Goal: Feedback & Contribution: Contribute content

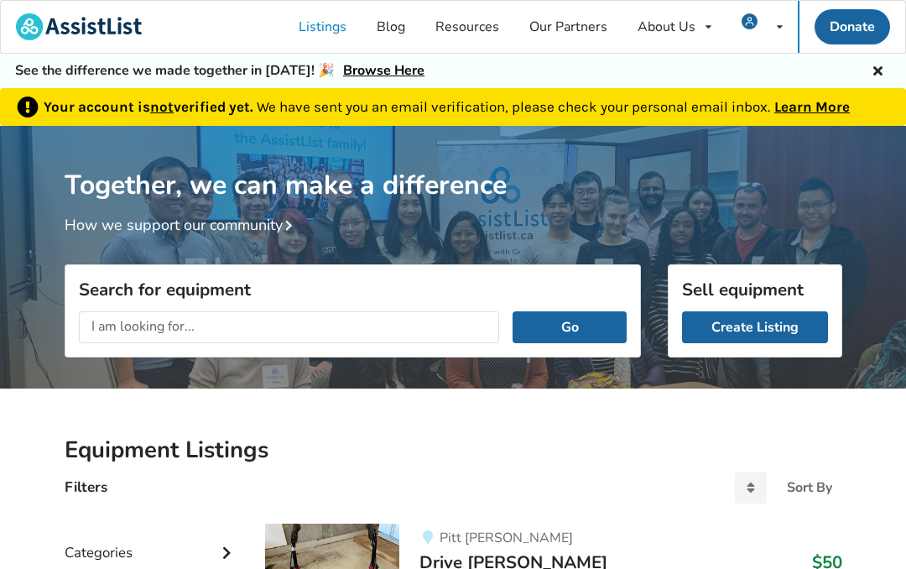
scroll to position [124, 0]
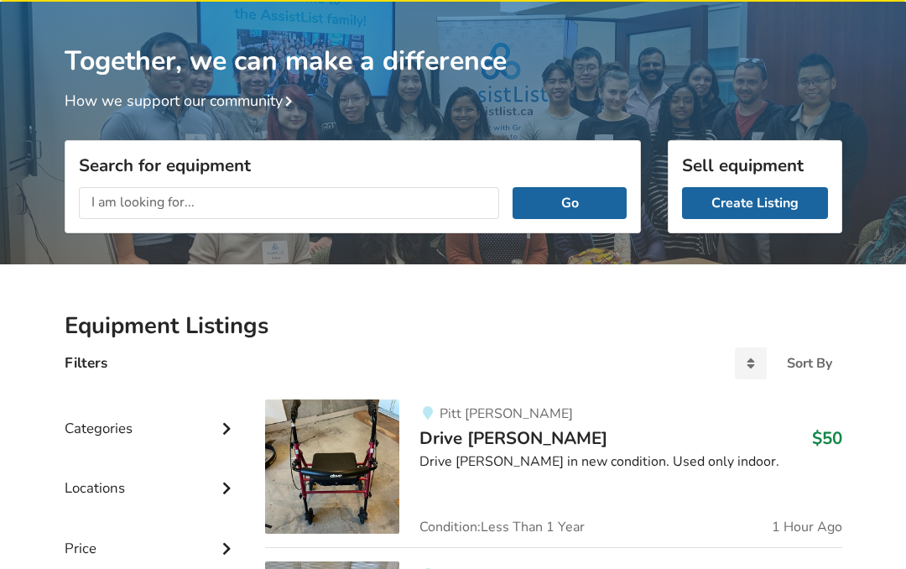
click at [762, 200] on link "Create Listing" at bounding box center [755, 203] width 146 height 32
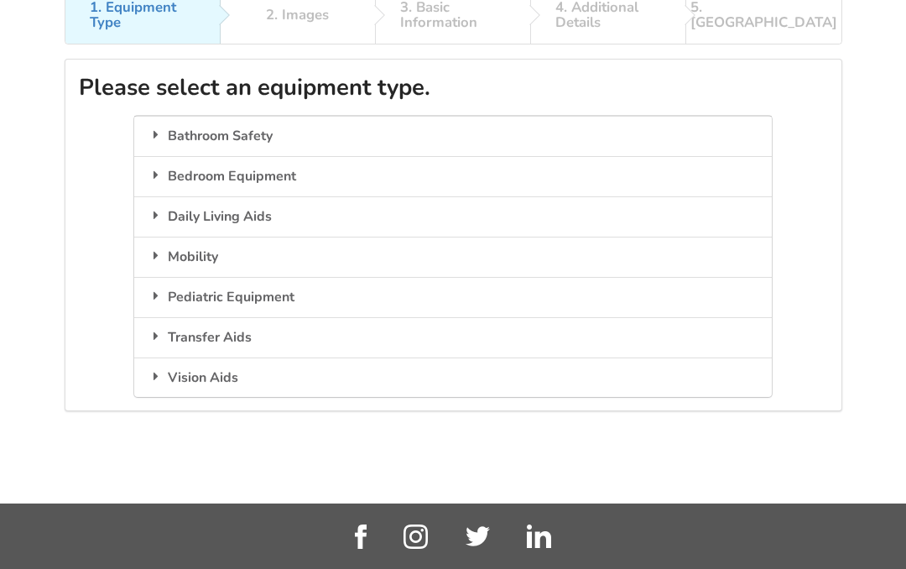
click at [182, 251] on div "Mobility" at bounding box center [452, 257] width 637 height 40
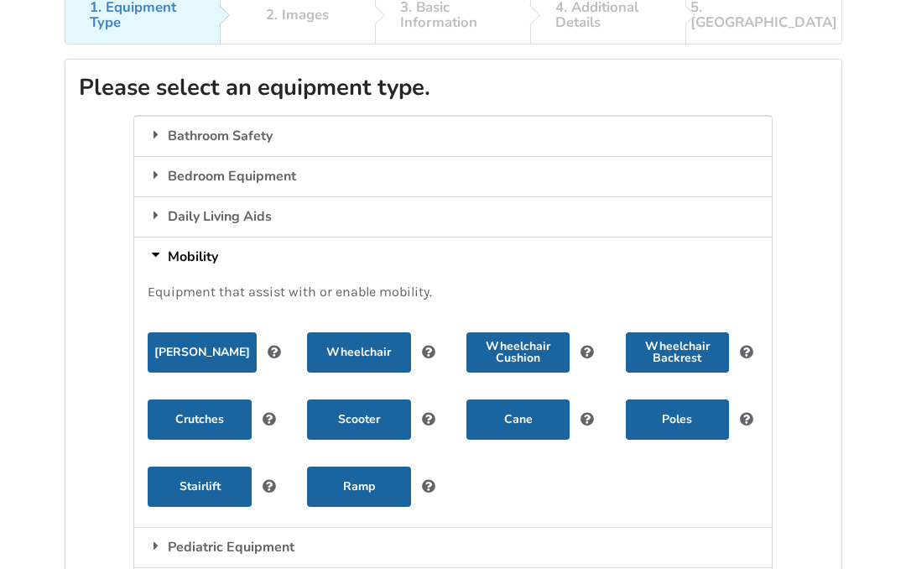
click at [200, 350] on button "[PERSON_NAME]" at bounding box center [202, 352] width 109 height 40
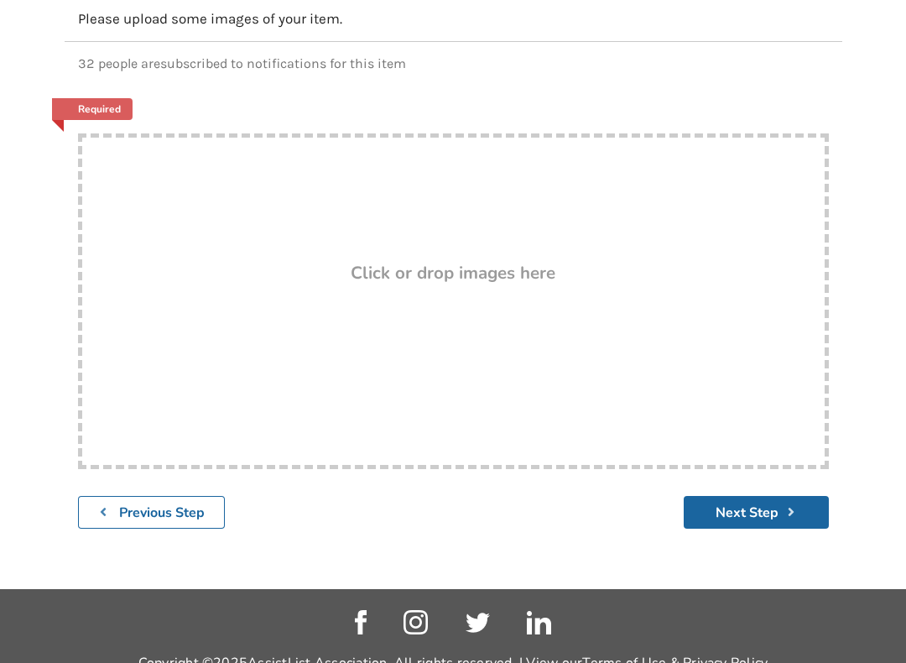
scroll to position [230, 0]
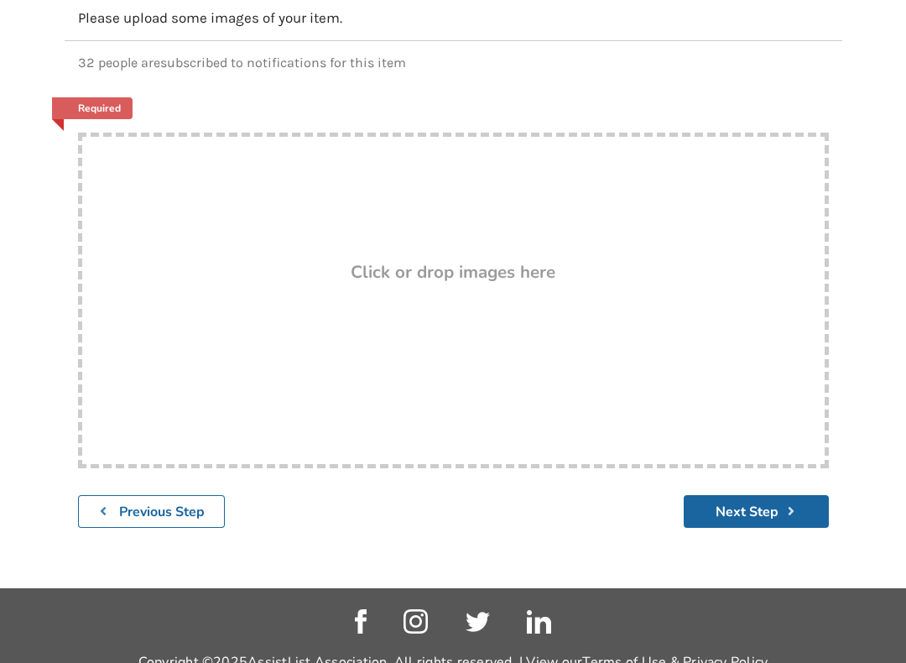
click at [590, 300] on div "Drop here! Click or drop images here" at bounding box center [453, 300] width 751 height 335
type input "C:\fakepath\IMG_1499.jpeg"
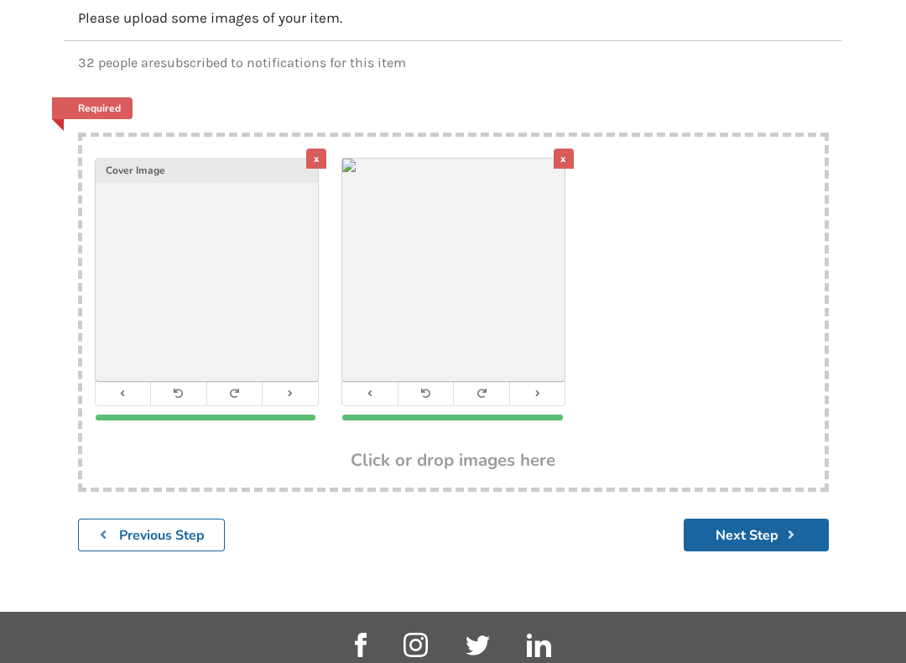
click at [759, 530] on button "Next Step" at bounding box center [756, 534] width 145 height 33
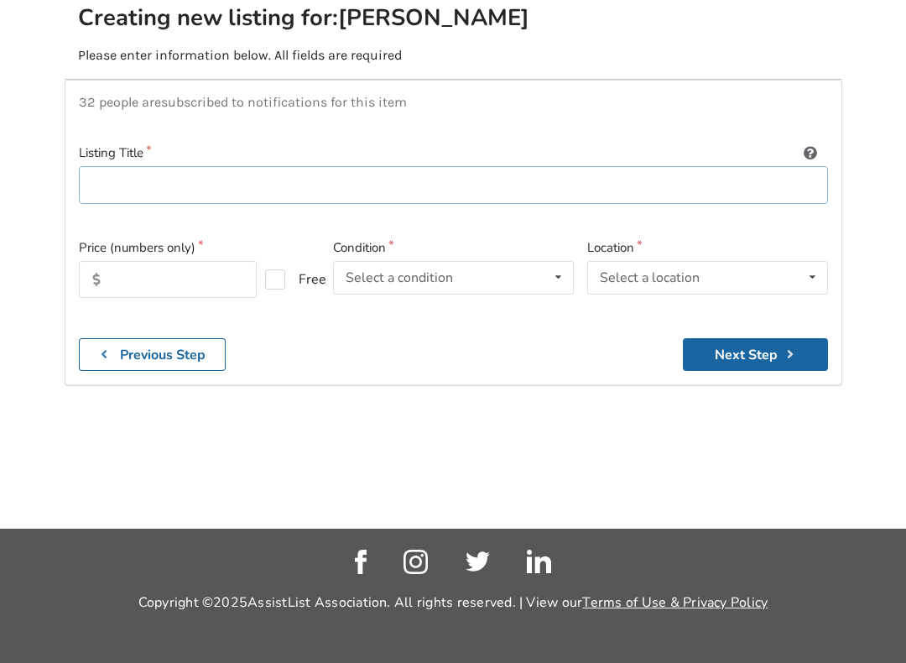
click at [104, 166] on input at bounding box center [453, 185] width 749 height 38
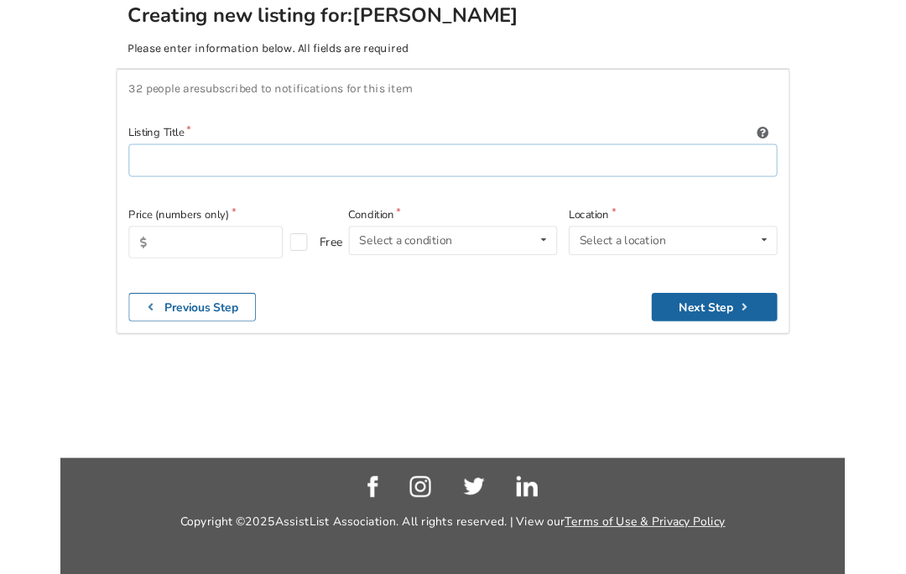
scroll to position [197, 0]
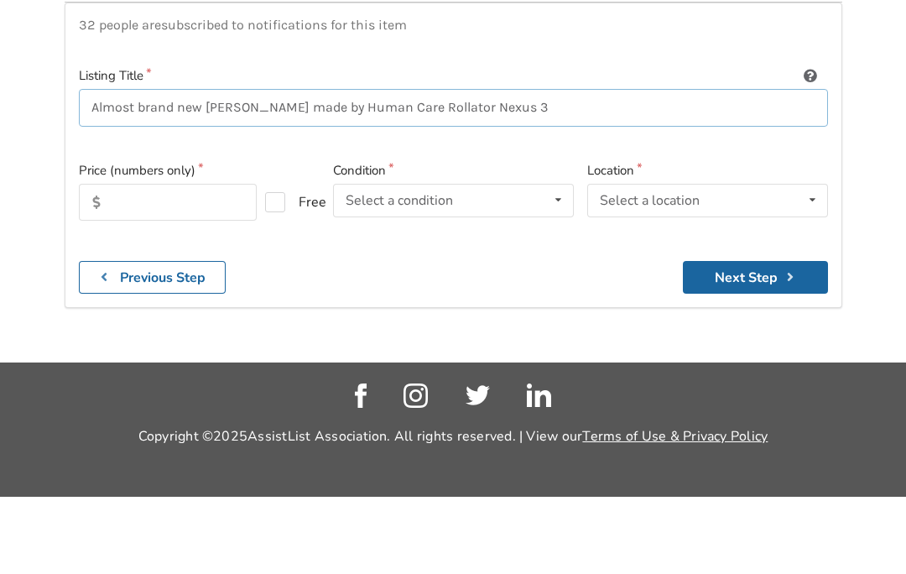
type input "Almost brand new [PERSON_NAME] made by Human Care Rollator Nexus 3"
click at [127, 261] on input "text" at bounding box center [168, 279] width 179 height 37
type input "350"
click at [554, 262] on icon at bounding box center [558, 277] width 24 height 31
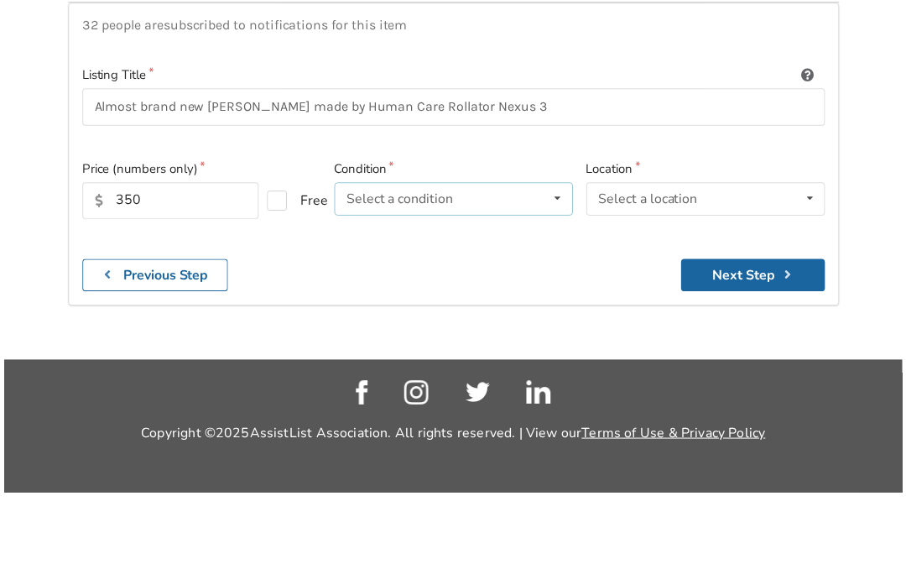
scroll to position [239, 0]
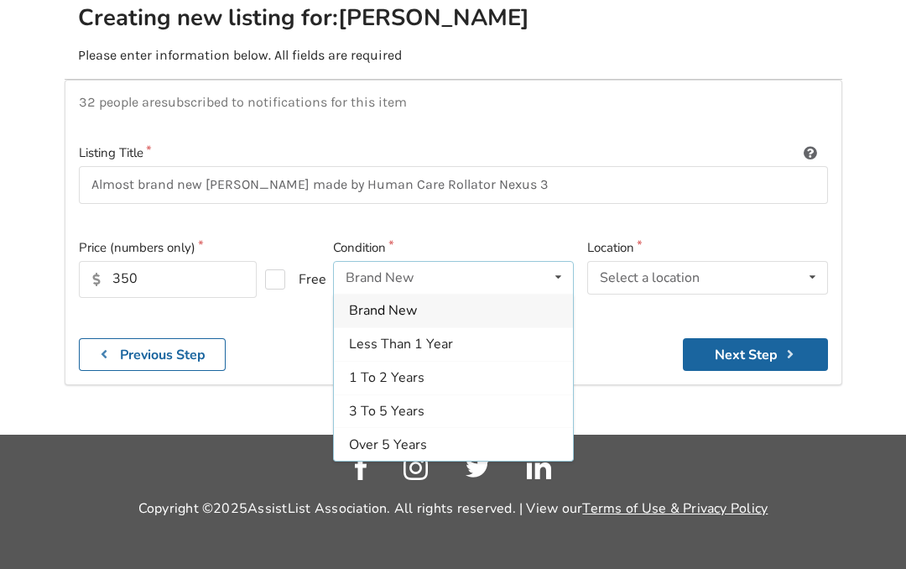
click at [392, 301] on span "Brand New" at bounding box center [383, 310] width 68 height 18
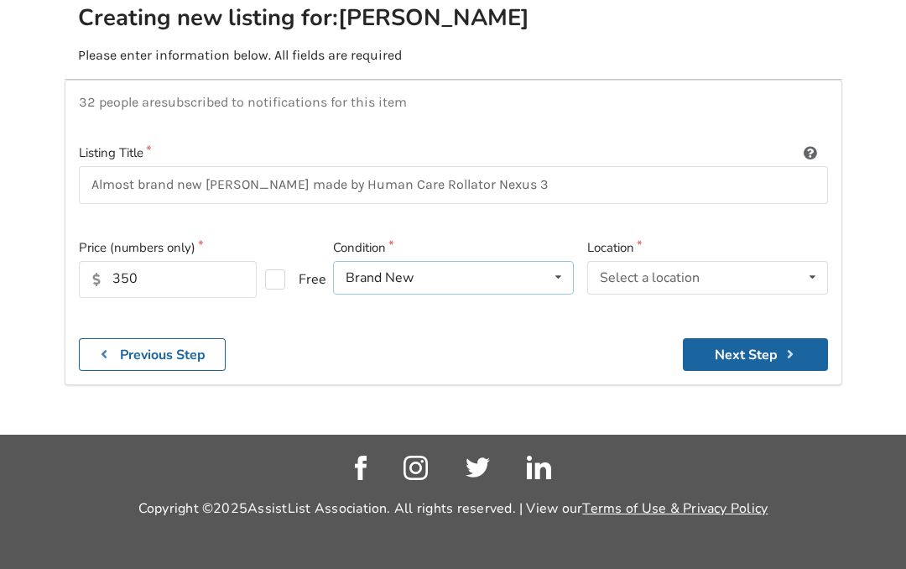
click at [553, 262] on icon at bounding box center [558, 277] width 24 height 31
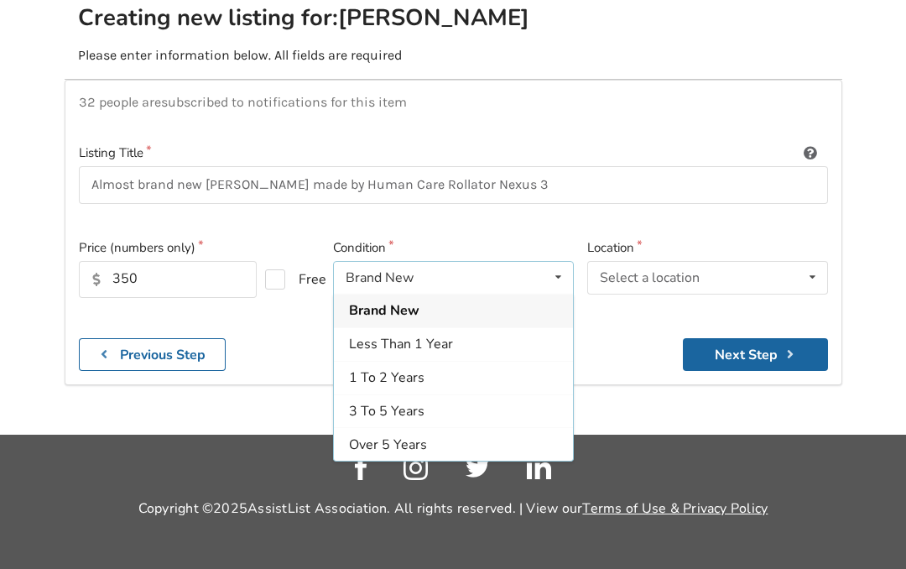
click at [417, 335] on span "Less Than 1 Year" at bounding box center [401, 344] width 104 height 18
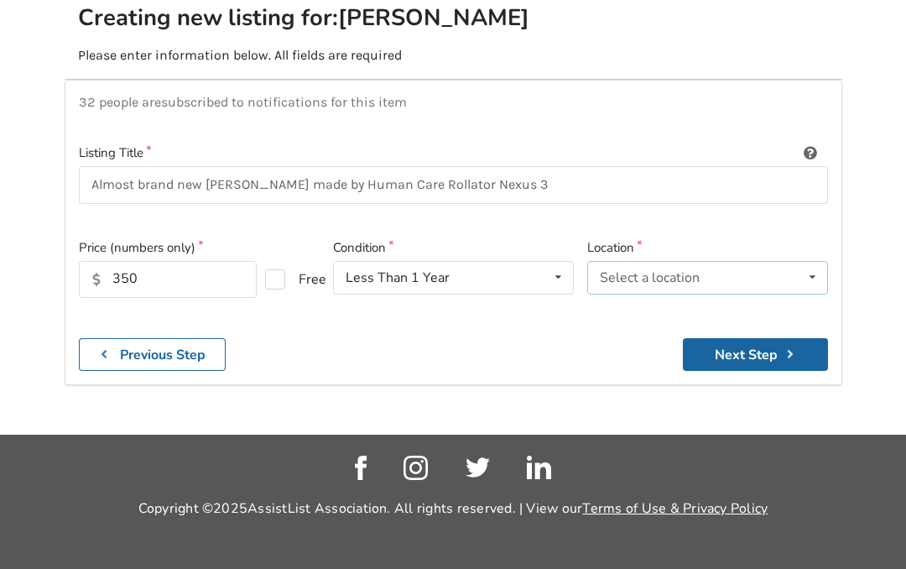
click at [809, 262] on icon at bounding box center [812, 277] width 24 height 31
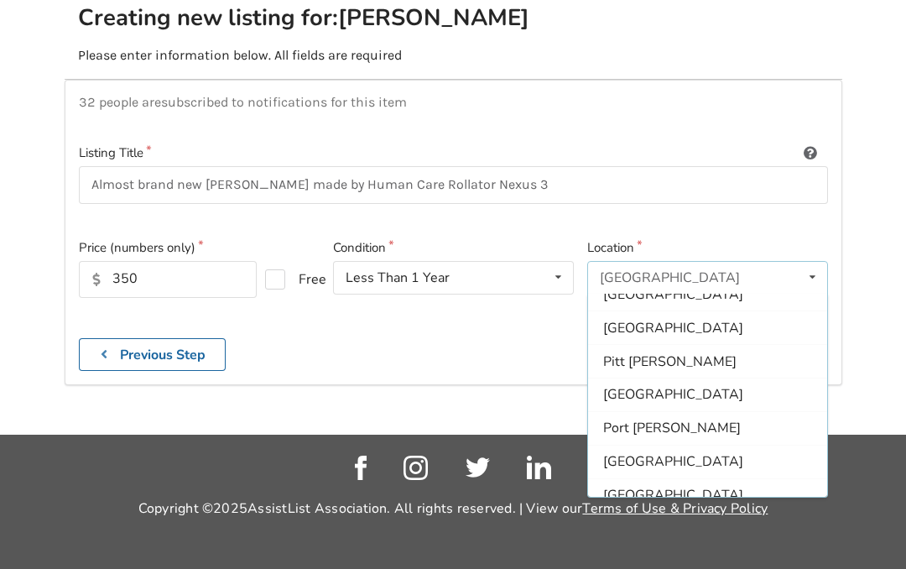
scroll to position [351, 0]
click at [631, 418] on span "Port [PERSON_NAME]" at bounding box center [672, 427] width 138 height 18
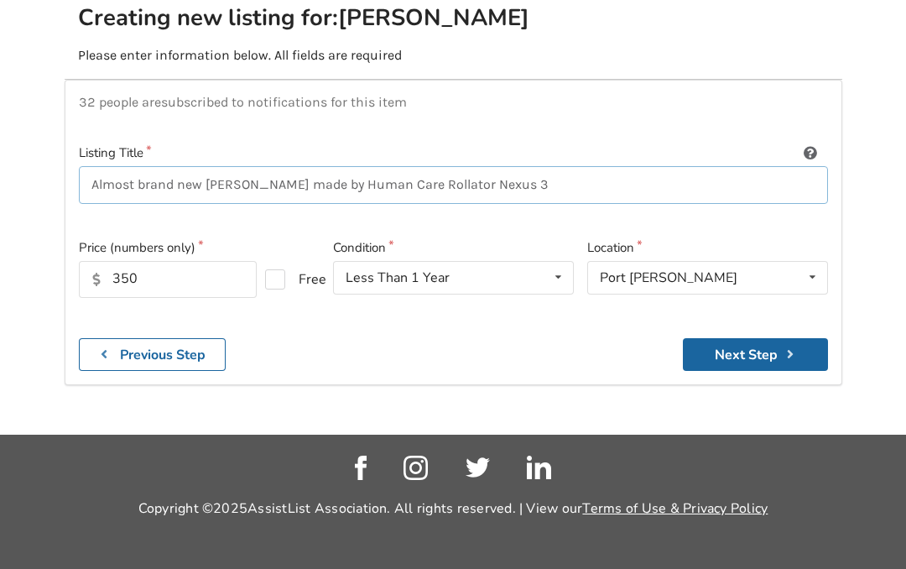
click at [368, 166] on input "Almost brand new [PERSON_NAME] made by Human Care Rollator Nexus 3" at bounding box center [453, 185] width 749 height 38
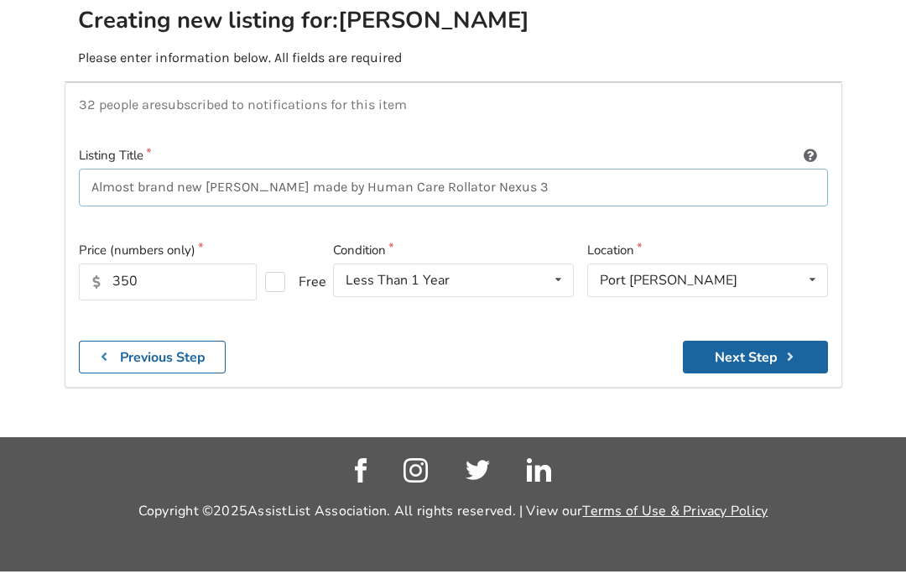
scroll to position [234, 0]
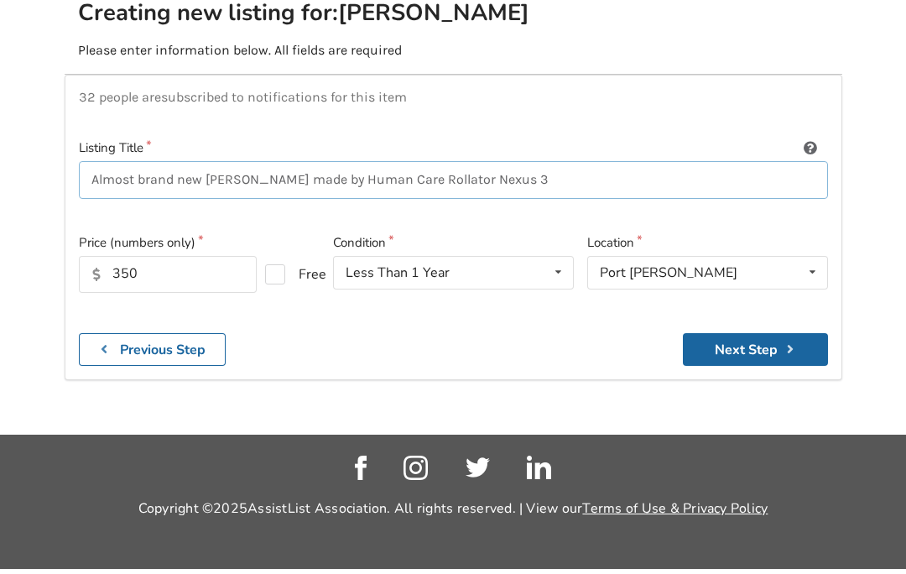
type input "Almost brand new [PERSON_NAME] made by Human Care, Rollator Nexus 3"
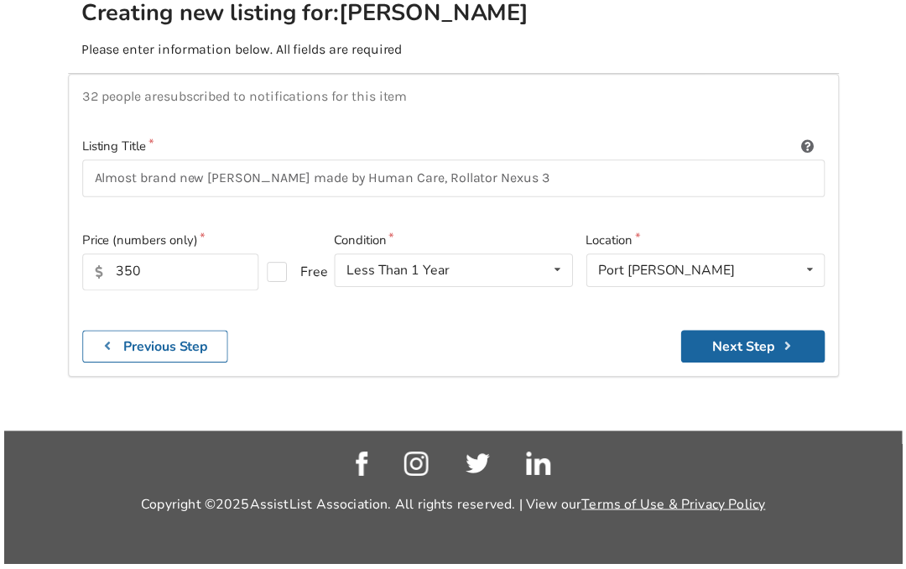
scroll to position [239, 0]
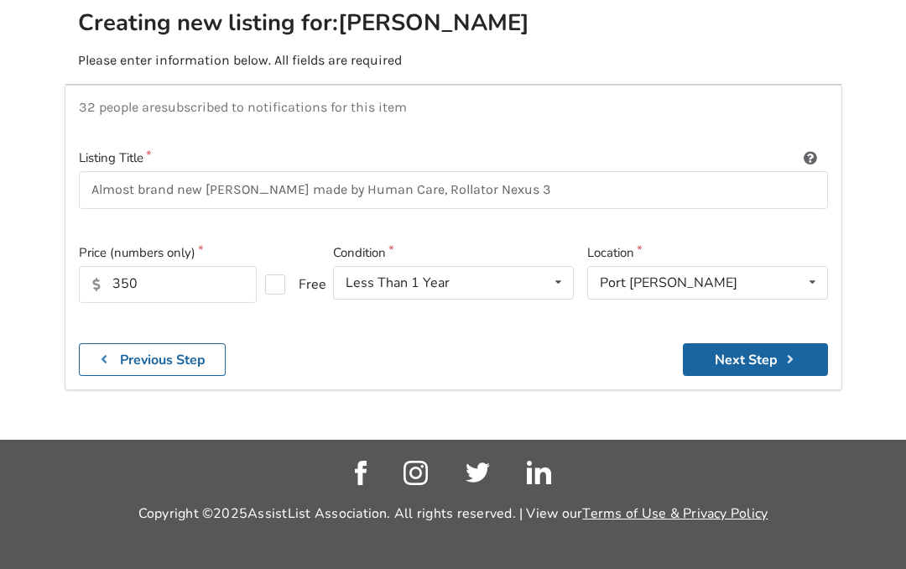
click at [753, 338] on button "Next Step" at bounding box center [755, 354] width 145 height 33
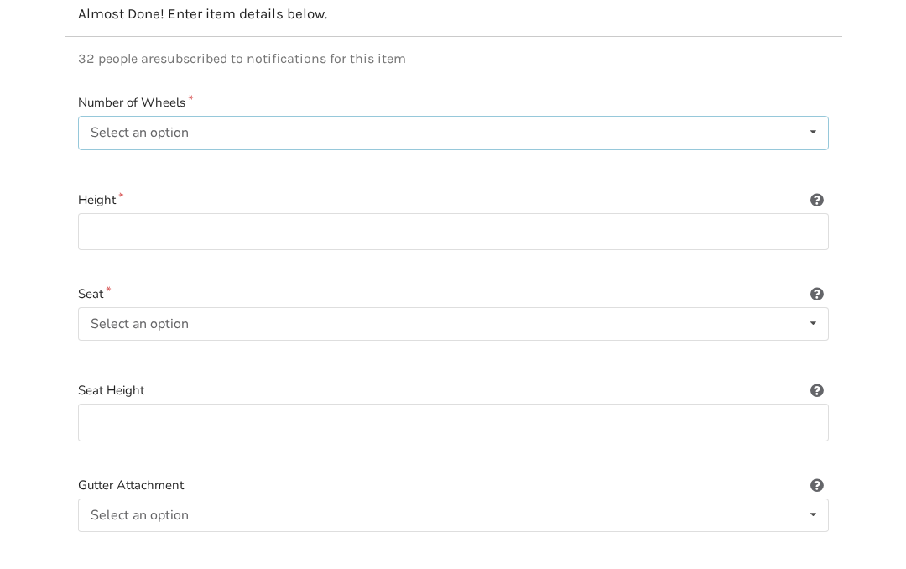
click at [819, 128] on icon at bounding box center [813, 132] width 24 height 31
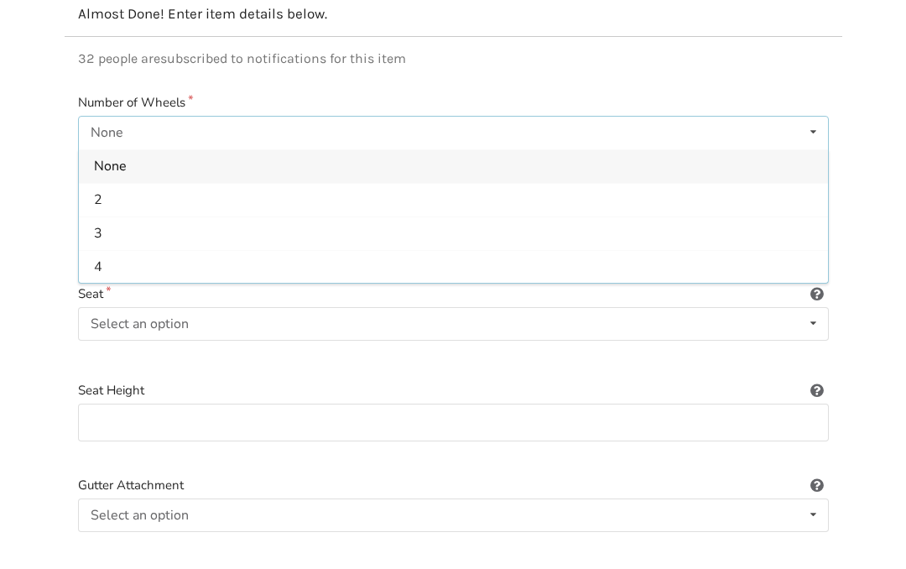
click at [101, 268] on span "4" at bounding box center [98, 266] width 8 height 18
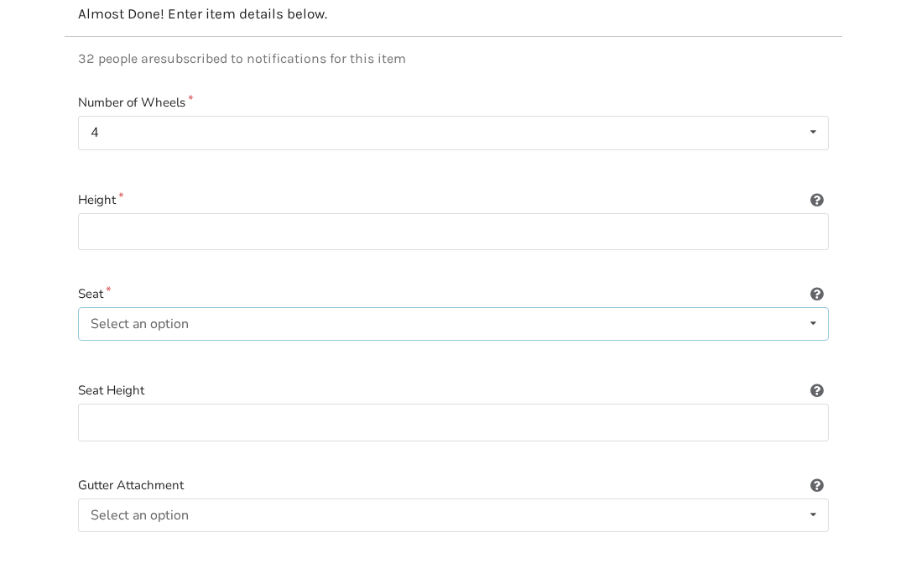
click at [806, 324] on icon at bounding box center [813, 323] width 24 height 31
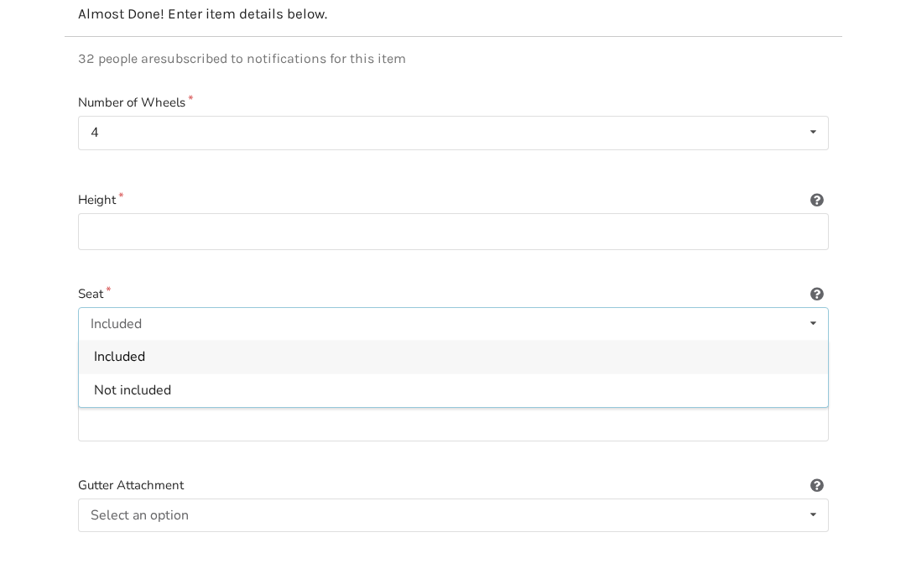
click at [126, 354] on span "Included" at bounding box center [119, 357] width 51 height 18
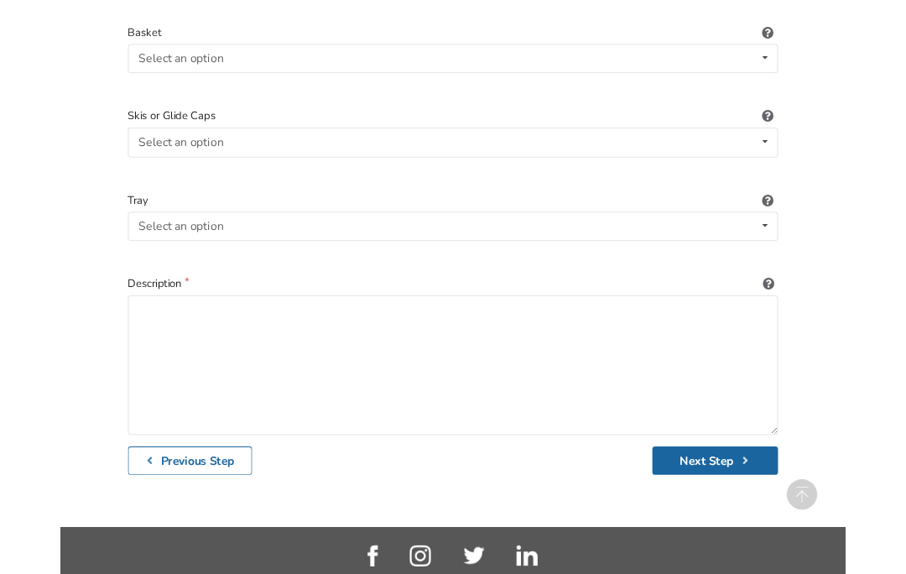
scroll to position [784, 0]
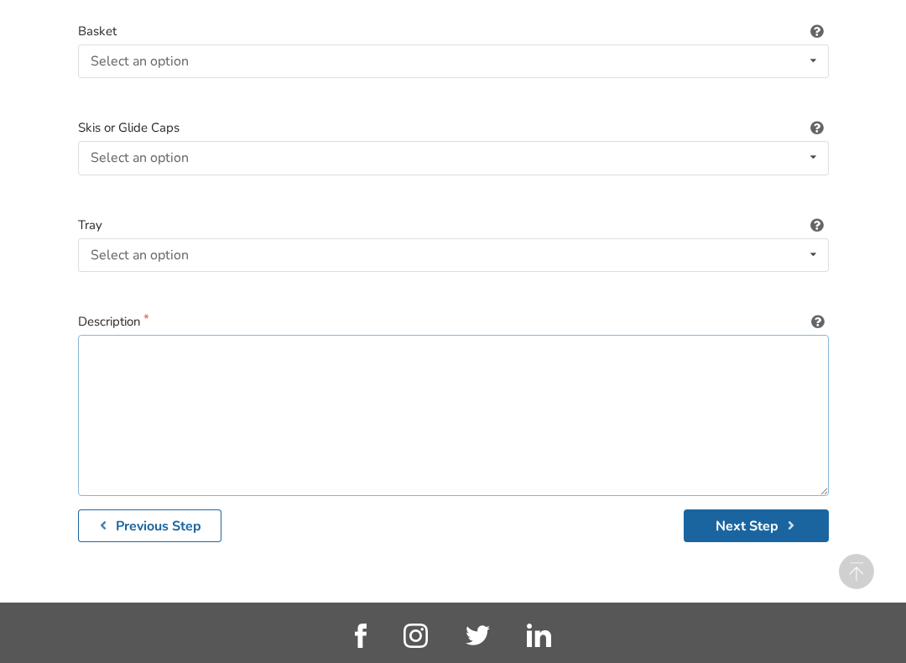
click at [120, 350] on textarea at bounding box center [453, 415] width 751 height 161
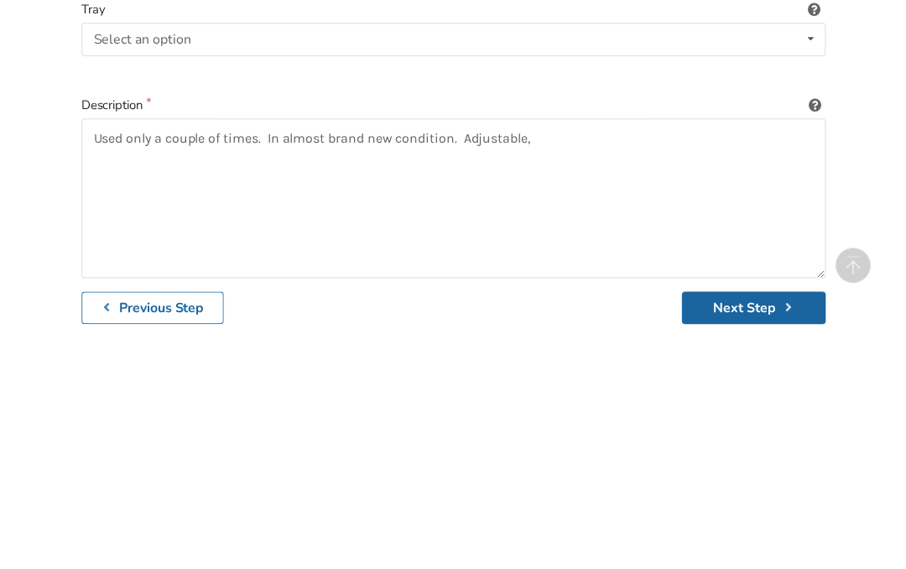
scroll to position [944, 0]
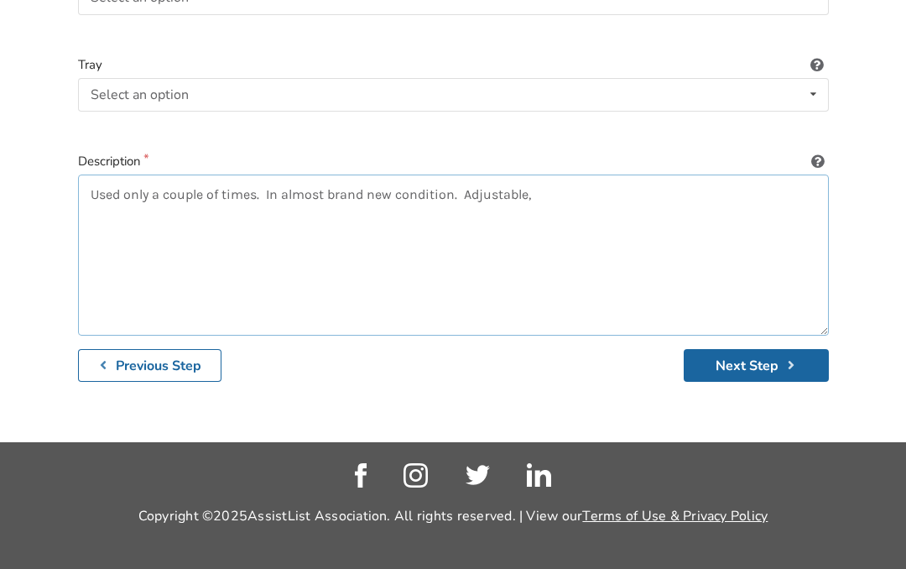
type textarea "Used only a couple of times. In almost brand new condition. Adjustable,"
click at [746, 362] on button "Next Step" at bounding box center [756, 365] width 145 height 33
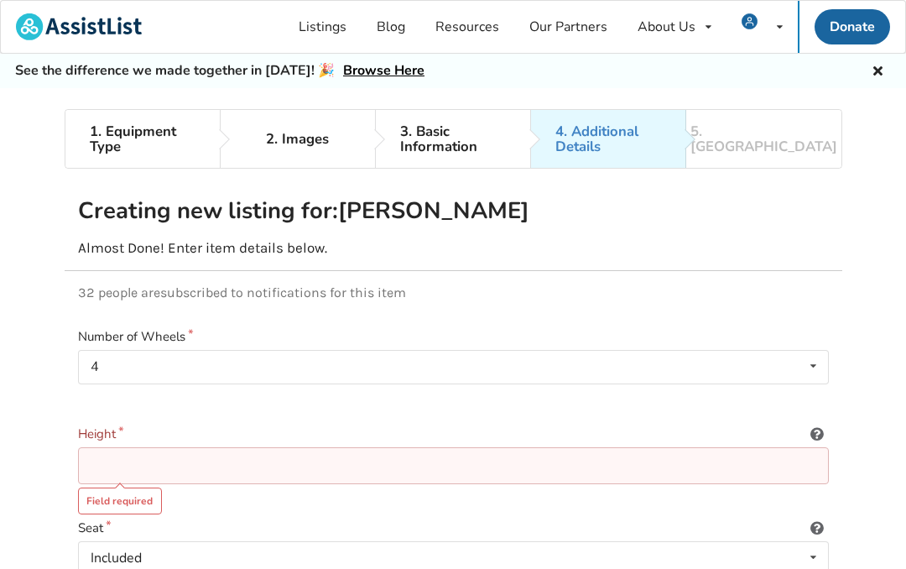
click at [120, 468] on input at bounding box center [453, 466] width 751 height 38
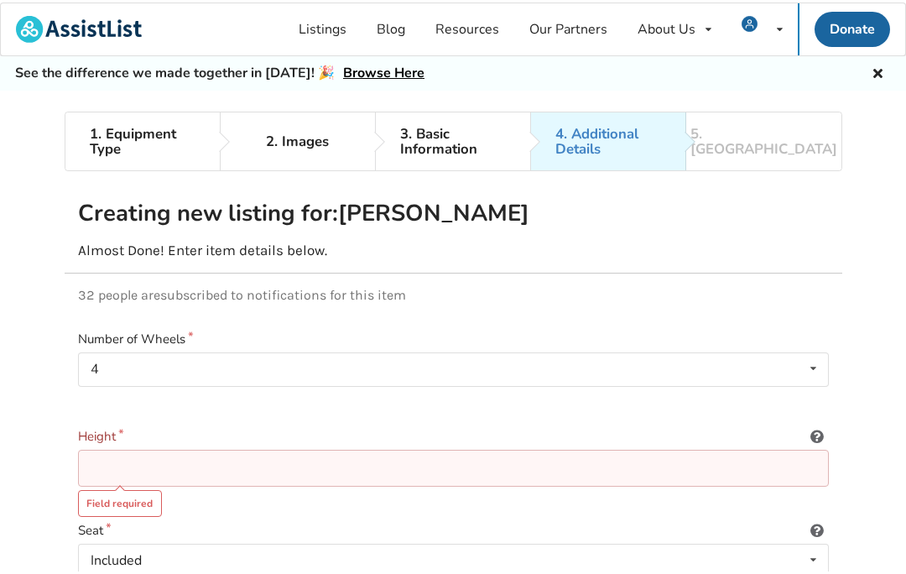
scroll to position [26, 0]
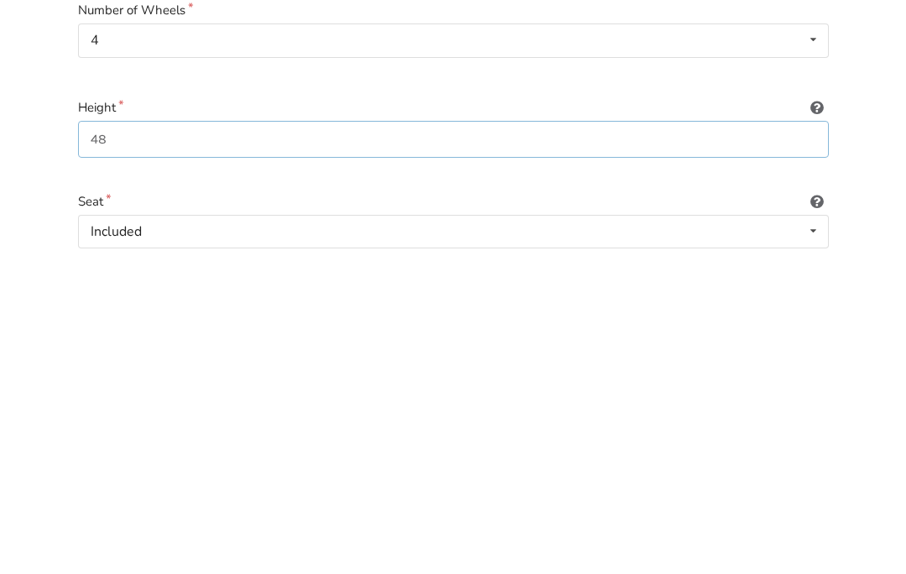
type input "4"
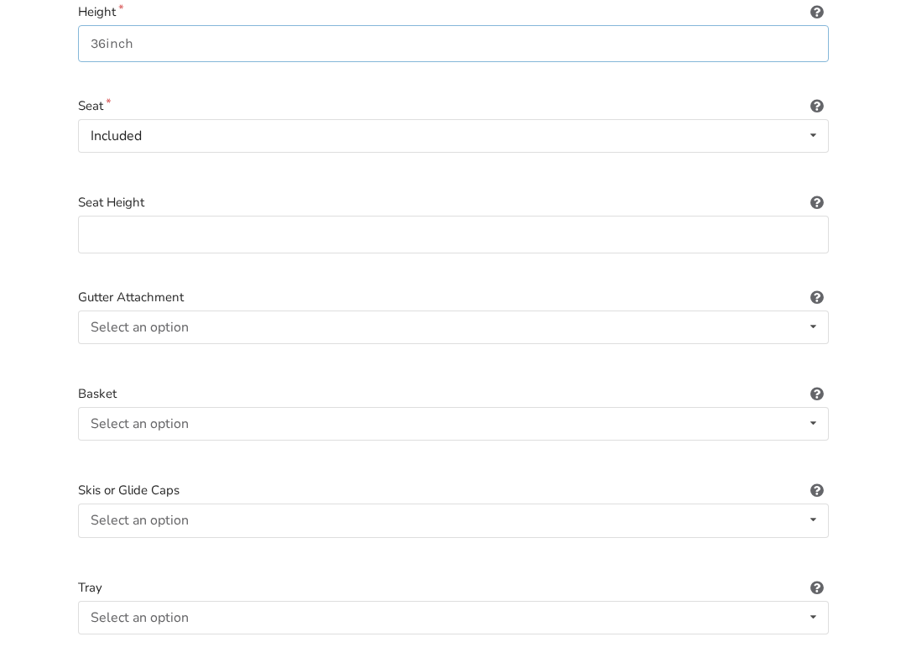
scroll to position [422, 0]
type input "36inch"
click at [813, 416] on icon at bounding box center [813, 423] width 24 height 31
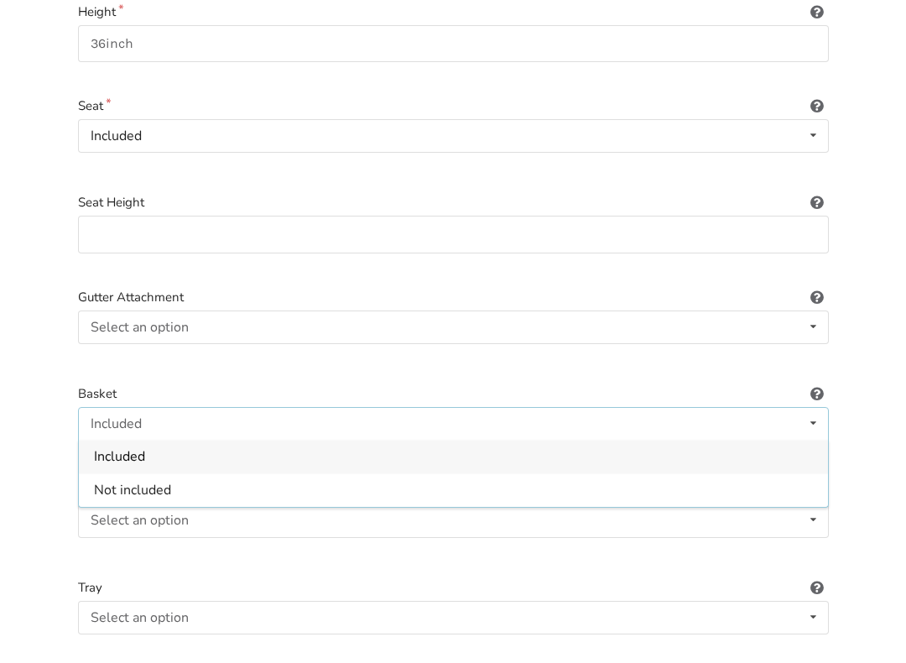
click at [432, 460] on div "Included" at bounding box center [453, 456] width 749 height 34
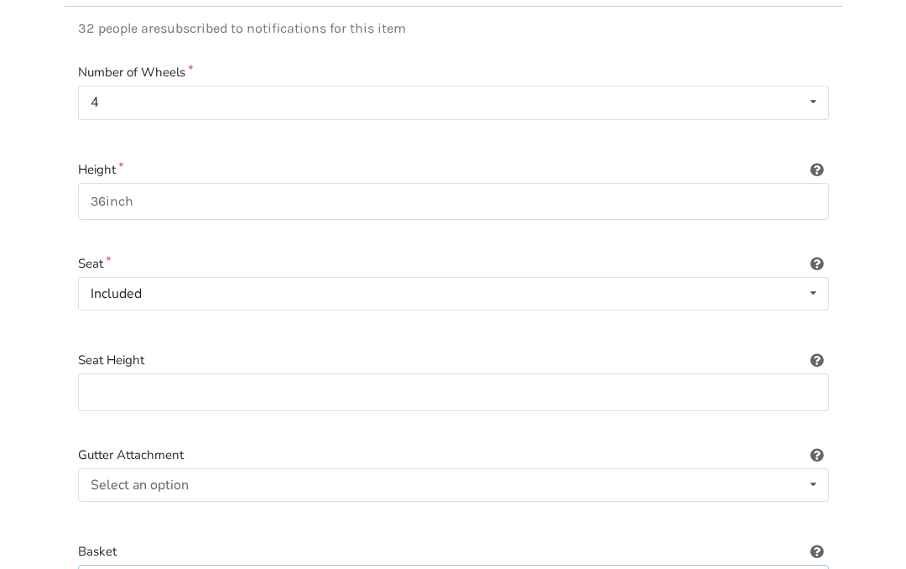
scroll to position [260, 0]
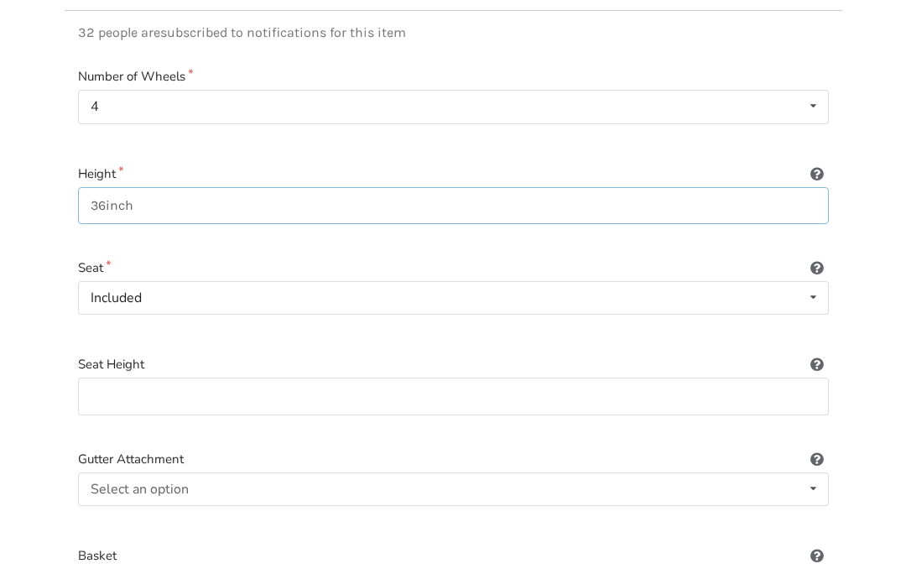
click at [184, 206] on input "36inch" at bounding box center [453, 206] width 751 height 38
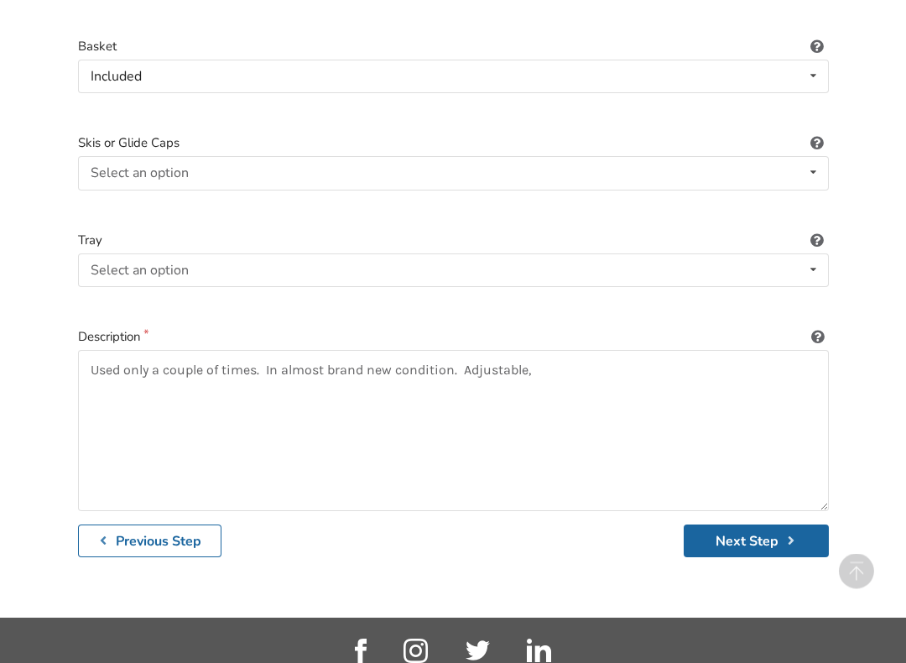
scroll to position [769, 0]
click at [755, 530] on button "Next Step" at bounding box center [756, 540] width 145 height 33
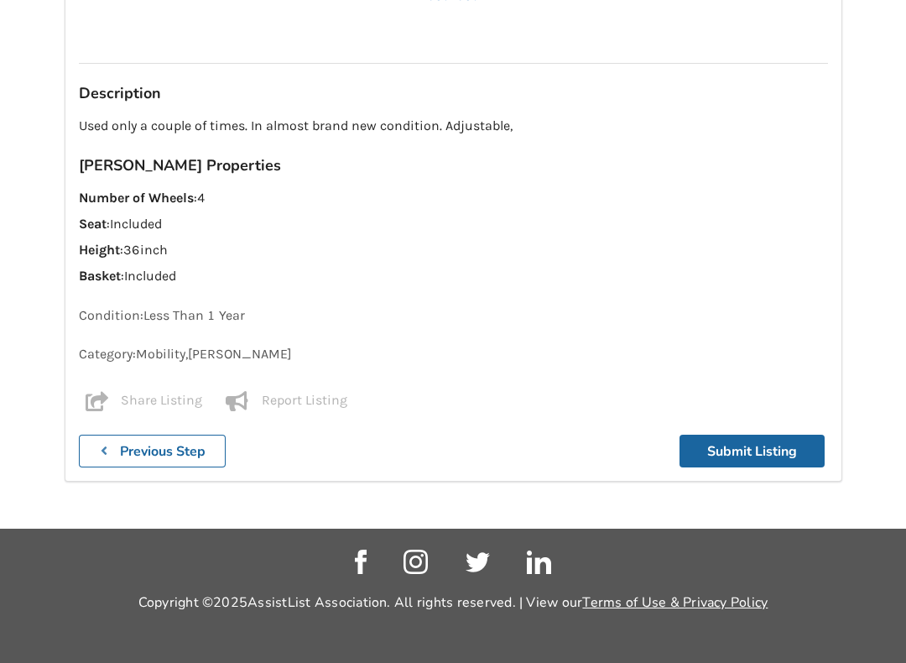
scroll to position [1315, 0]
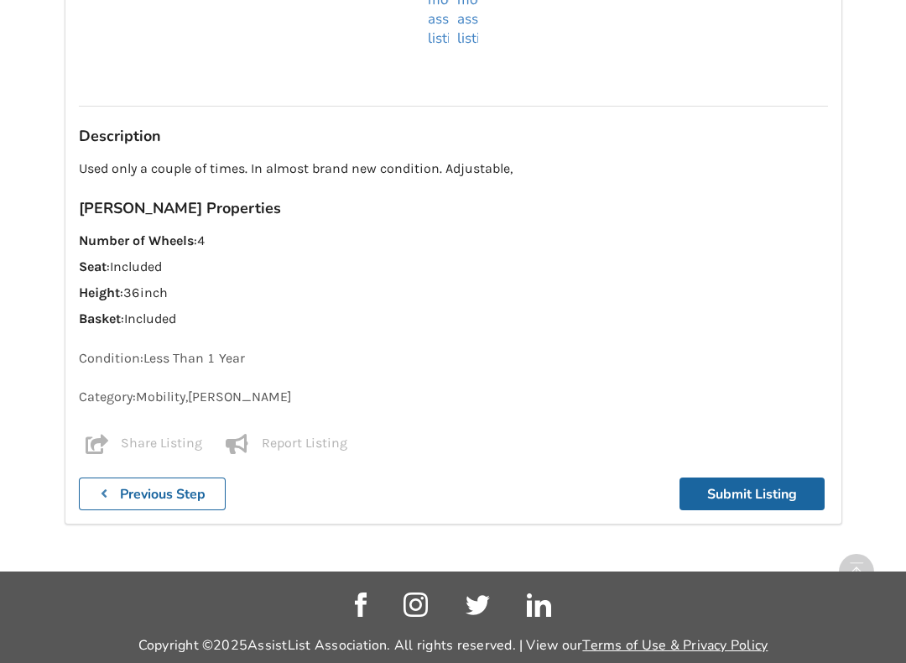
click at [754, 477] on button "Submit Listing" at bounding box center [751, 493] width 145 height 33
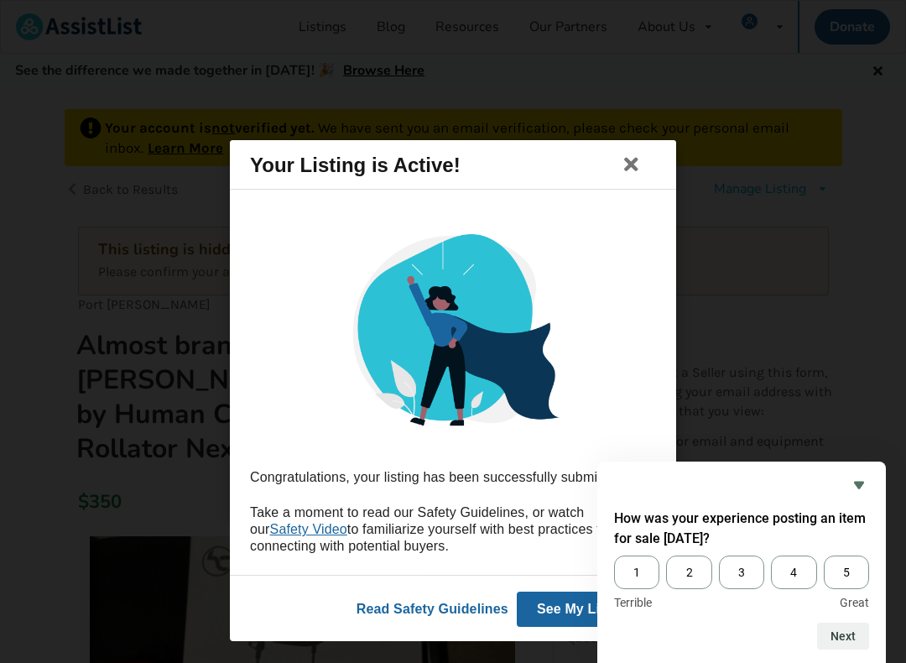
click at [749, 563] on span "3" at bounding box center [741, 572] width 45 height 34
click at [719, 555] on input "3" at bounding box center [719, 555] width 0 height 0
click at [850, 568] on button "Next" at bounding box center [843, 635] width 52 height 27
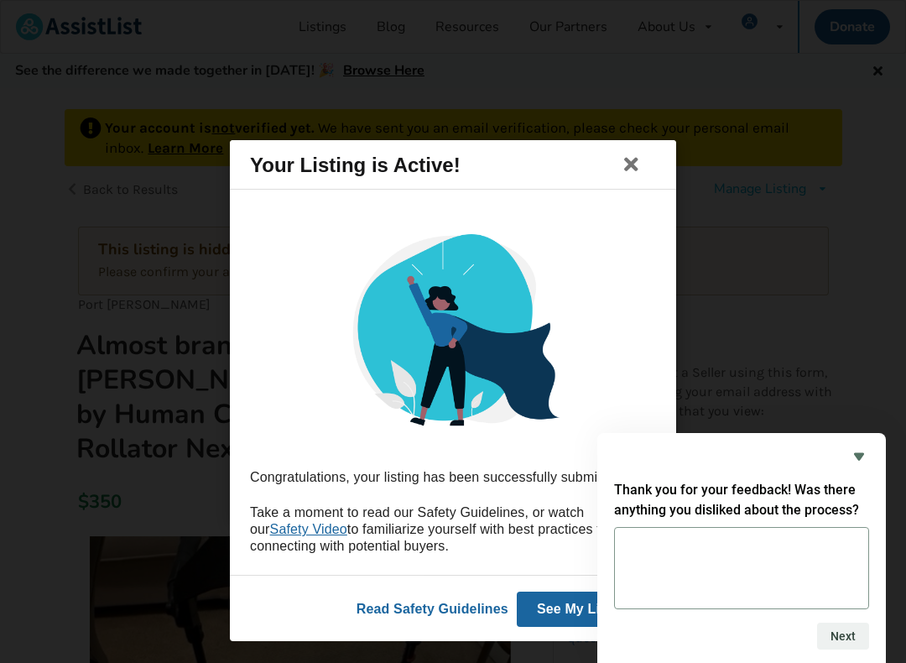
click at [645, 538] on textarea at bounding box center [741, 568] width 255 height 82
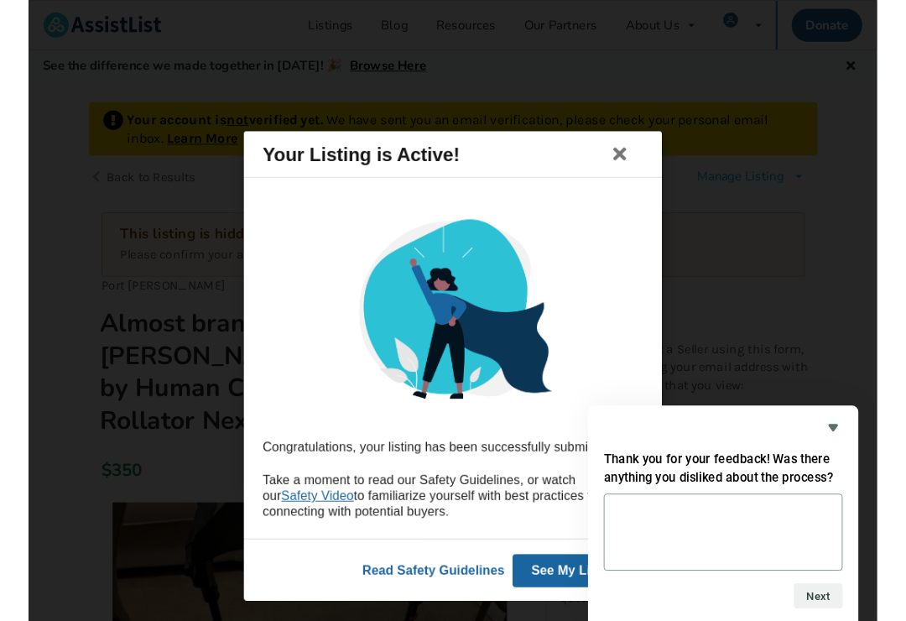
scroll to position [107, 0]
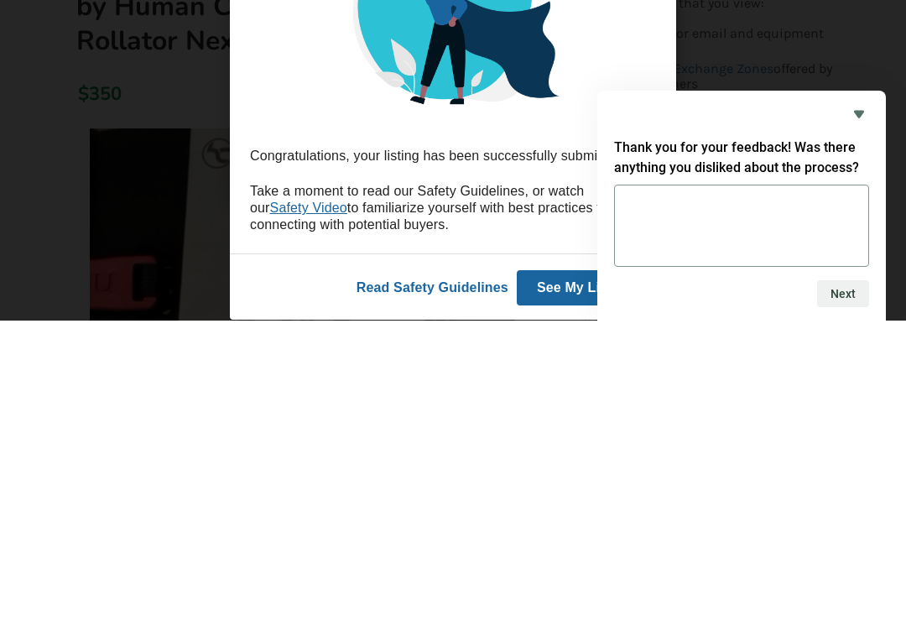
click at [865, 404] on icon "Hide survey" at bounding box center [859, 414] width 20 height 20
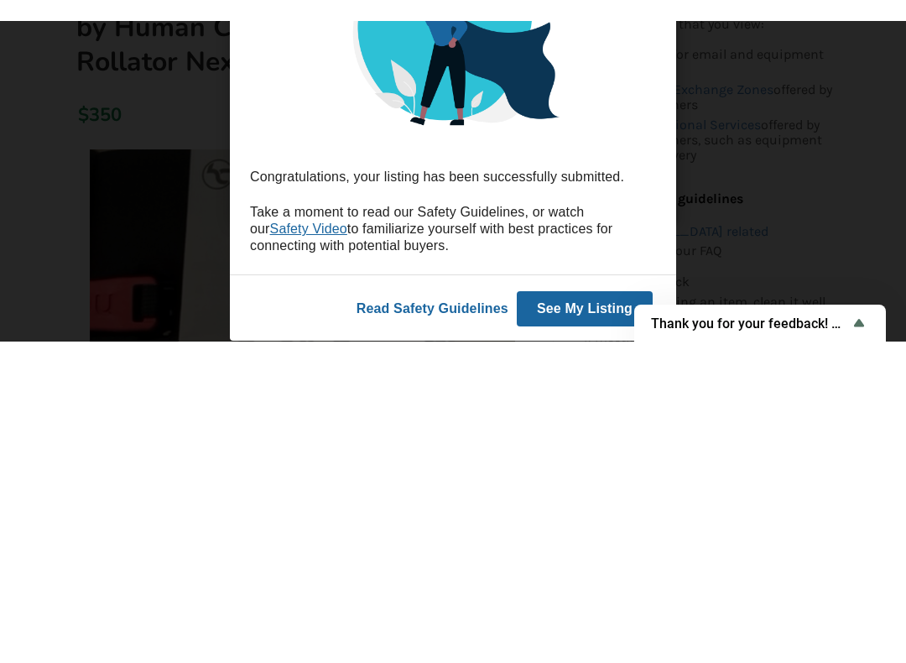
scroll to position [408, 0]
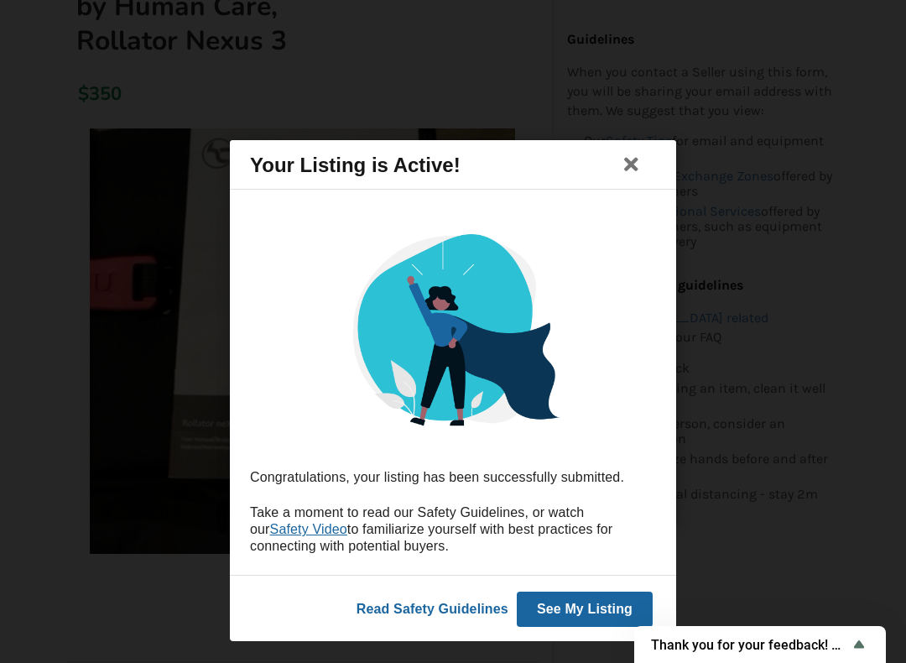
click at [637, 162] on icon at bounding box center [631, 164] width 23 height 20
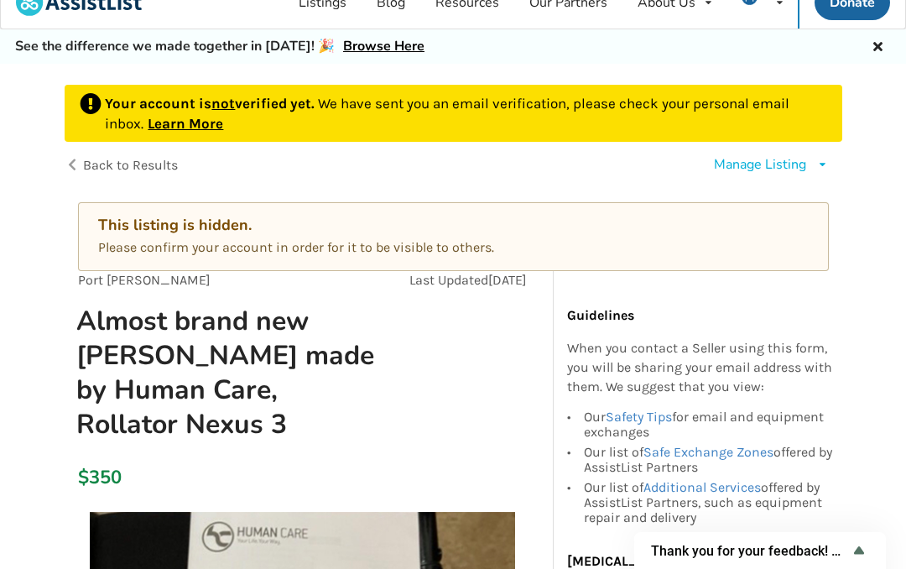
scroll to position [0, 0]
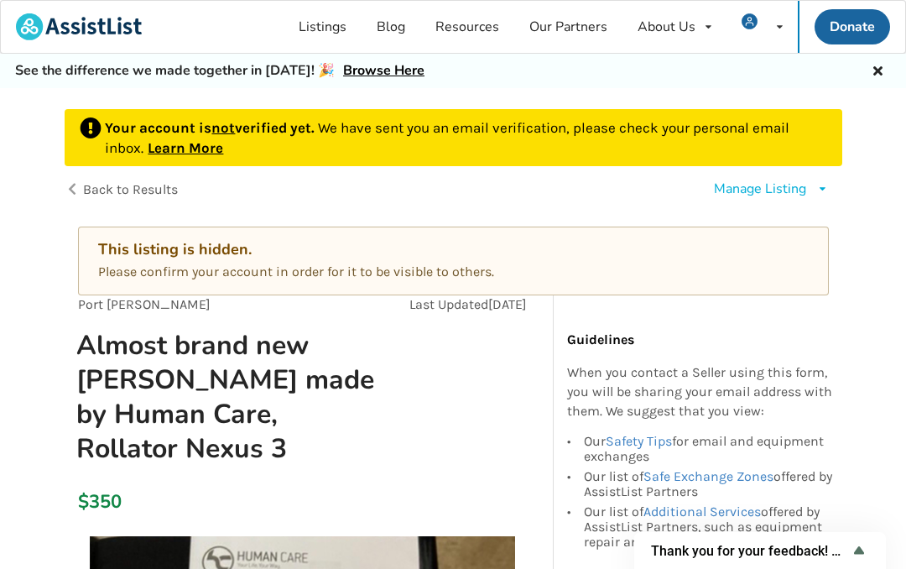
click at [412, 242] on div "This listing is hidden." at bounding box center [453, 249] width 710 height 19
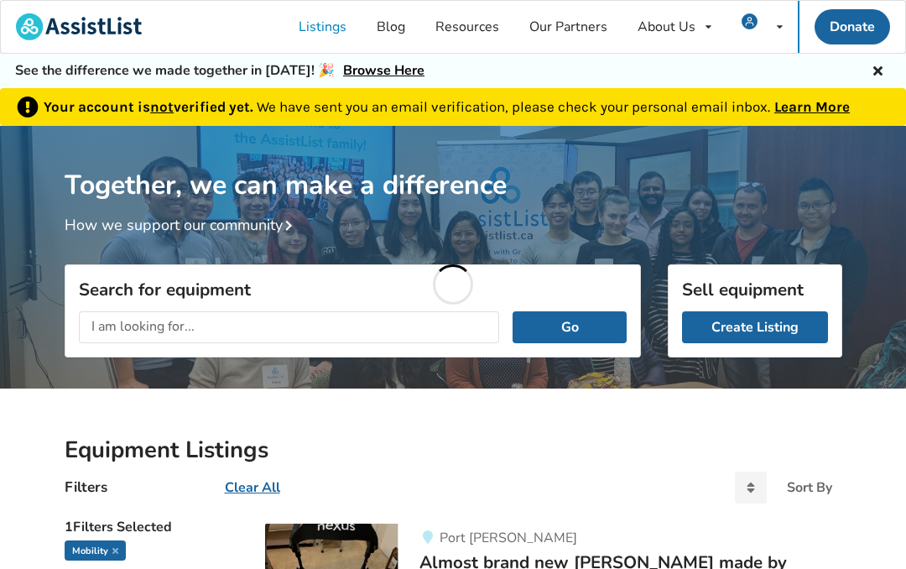
scroll to position [124, 0]
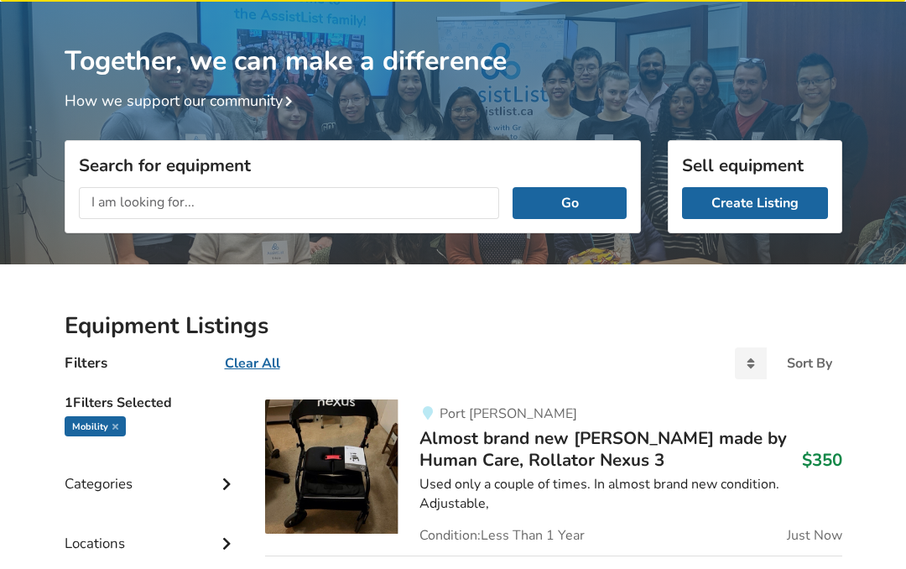
click at [754, 203] on link "Create Listing" at bounding box center [755, 203] width 146 height 32
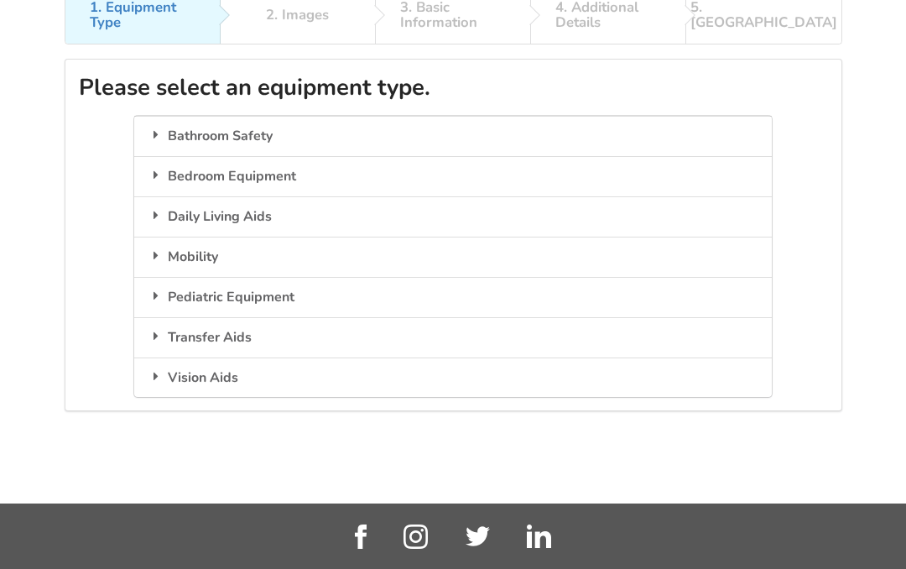
click at [202, 254] on div "Mobility" at bounding box center [452, 257] width 637 height 40
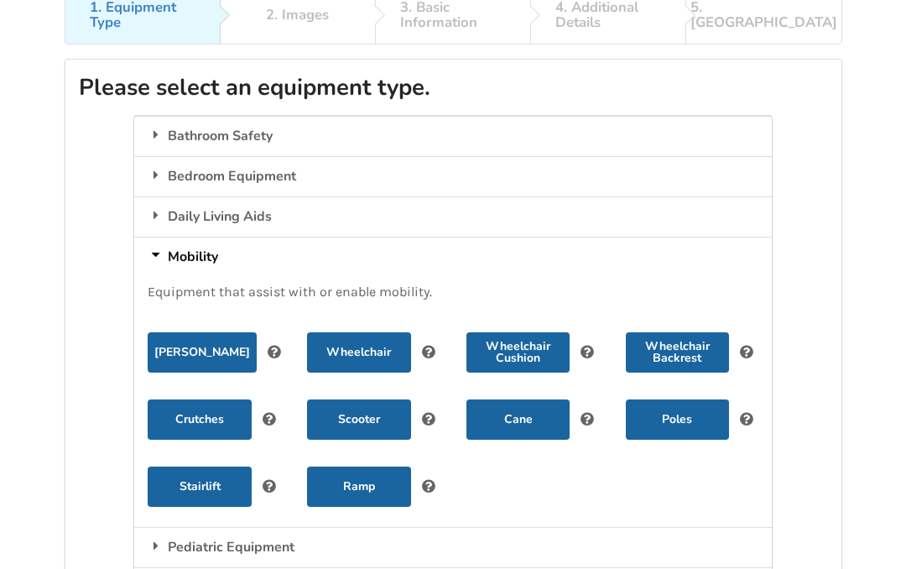
click at [212, 352] on button "[PERSON_NAME]" at bounding box center [202, 352] width 109 height 40
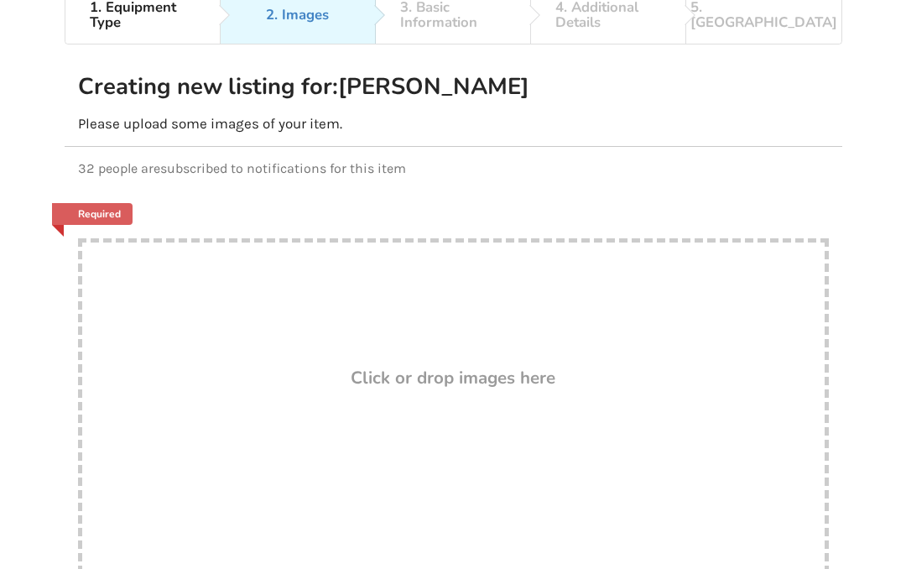
click at [516, 438] on div "Drop here! Click or drop images here" at bounding box center [453, 405] width 751 height 335
type input "C:\fakepath\IMG_1496.jpeg"
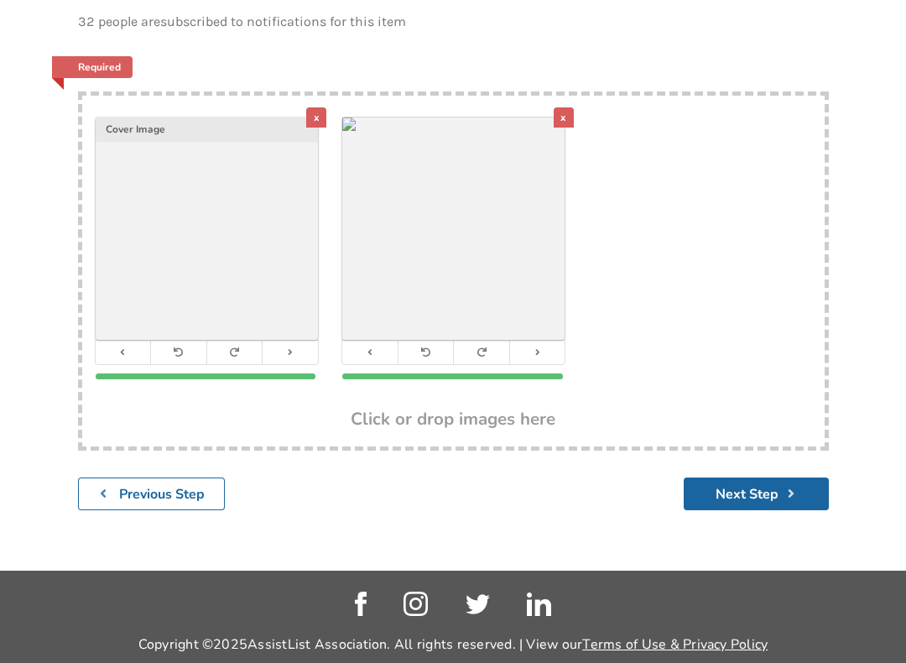
click at [749, 496] on button "Next Step" at bounding box center [756, 494] width 145 height 33
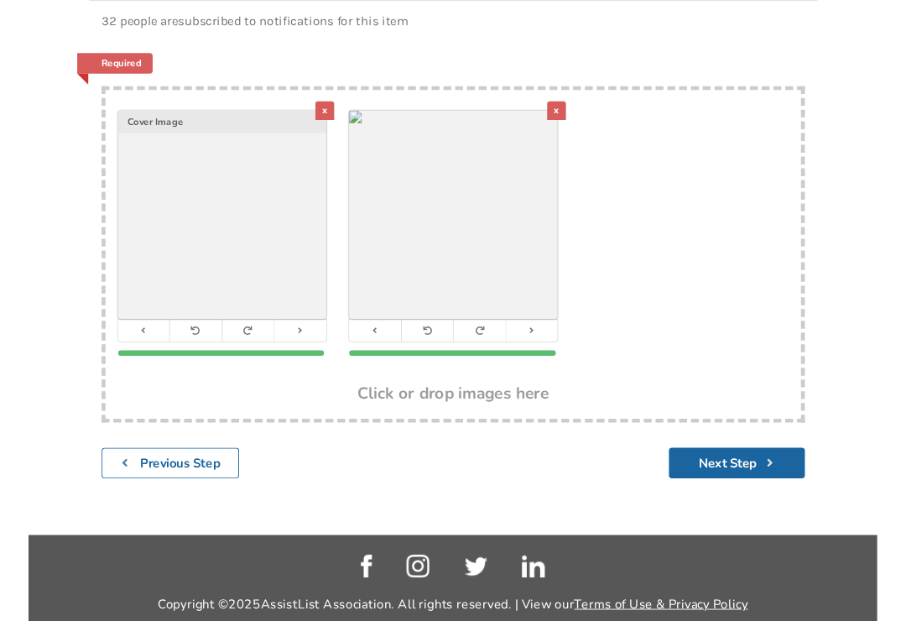
scroll to position [239, 0]
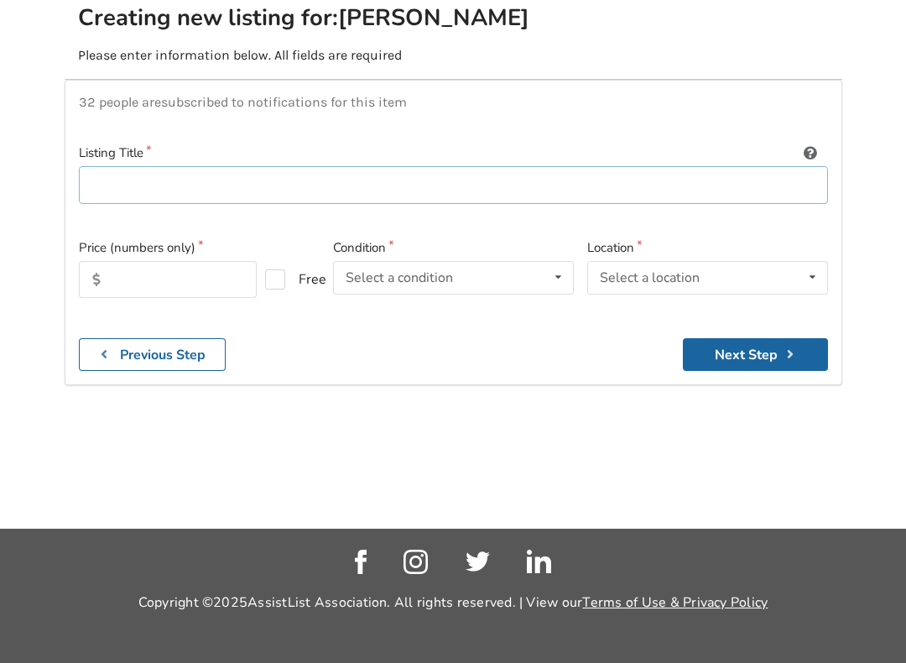
click at [115, 166] on input at bounding box center [453, 185] width 749 height 38
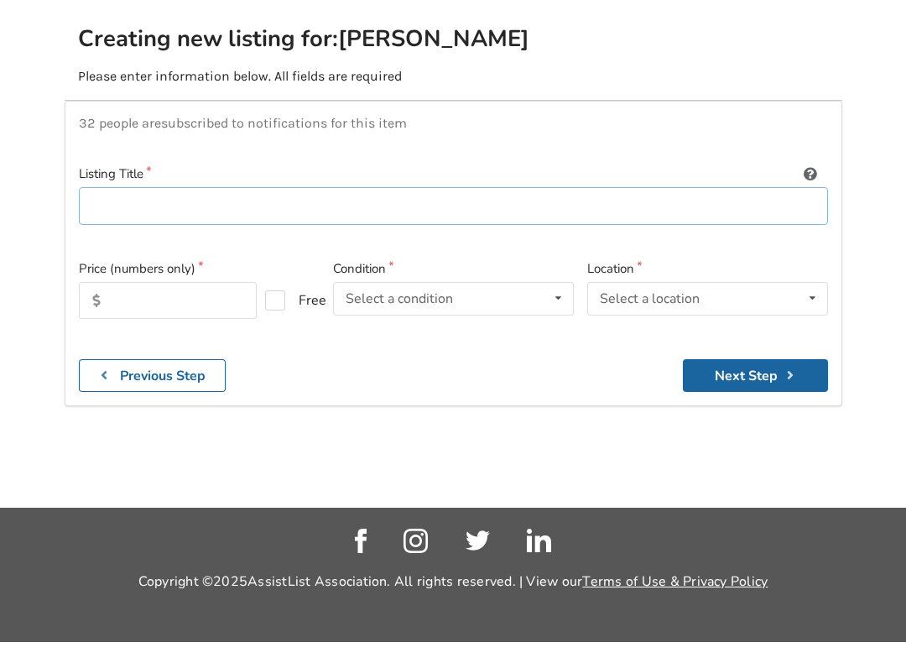
scroll to position [197, 0]
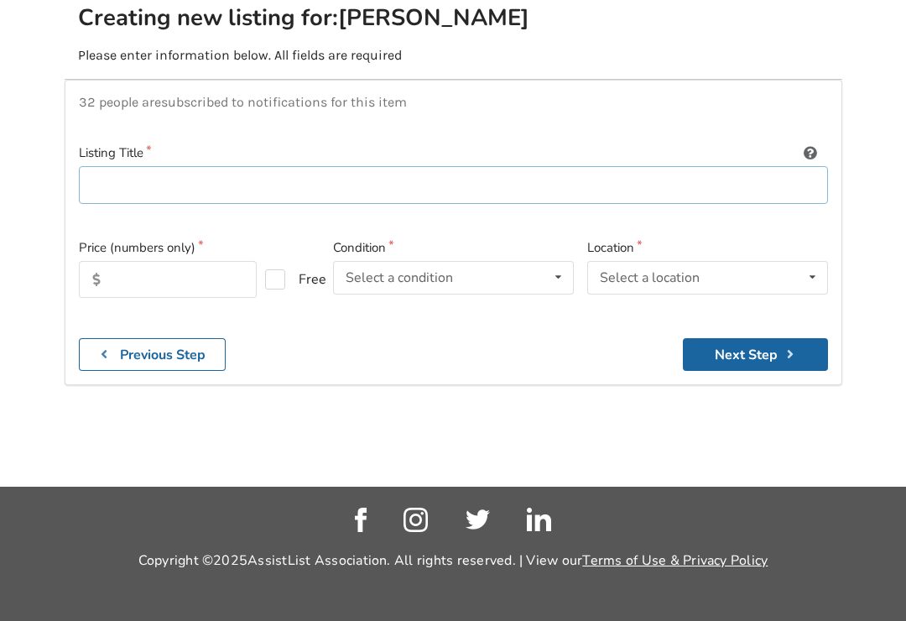
type input "2"
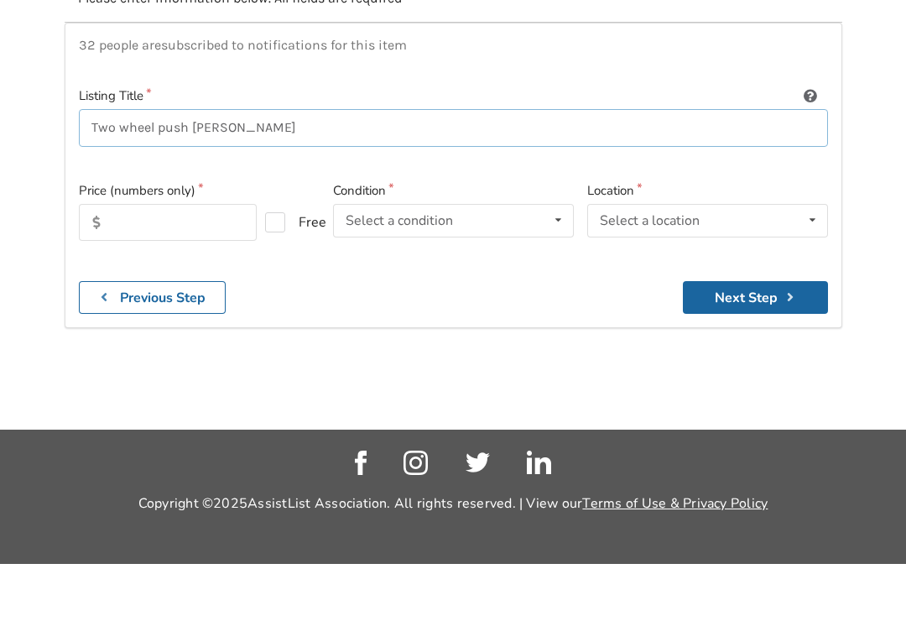
type input "Two wheel push walker"
click at [123, 261] on input "text" at bounding box center [168, 279] width 179 height 37
type input "50"
click at [558, 262] on icon at bounding box center [558, 277] width 24 height 31
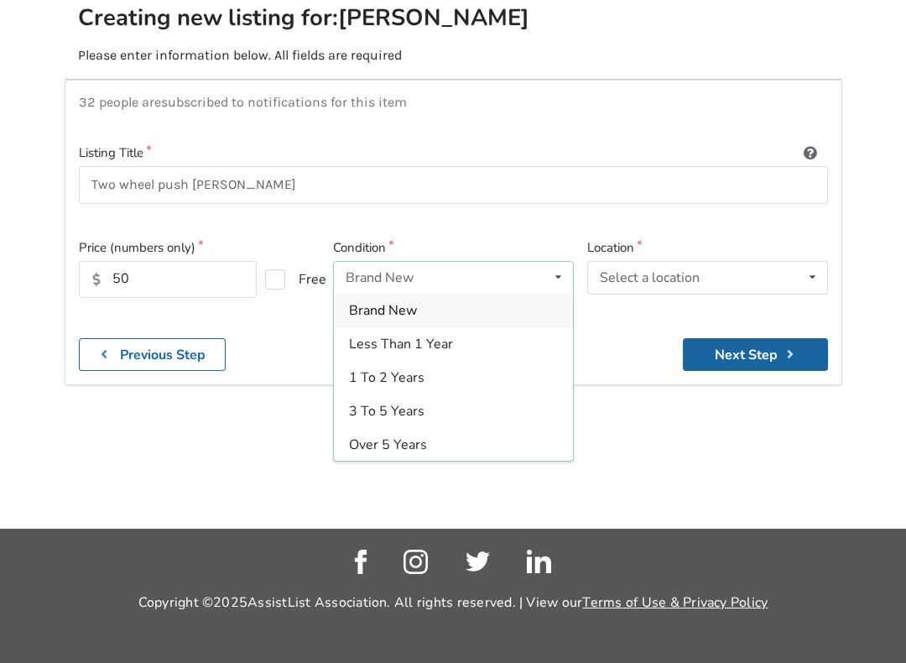
click at [449, 339] on span "Less Than 1 Year" at bounding box center [401, 344] width 104 height 18
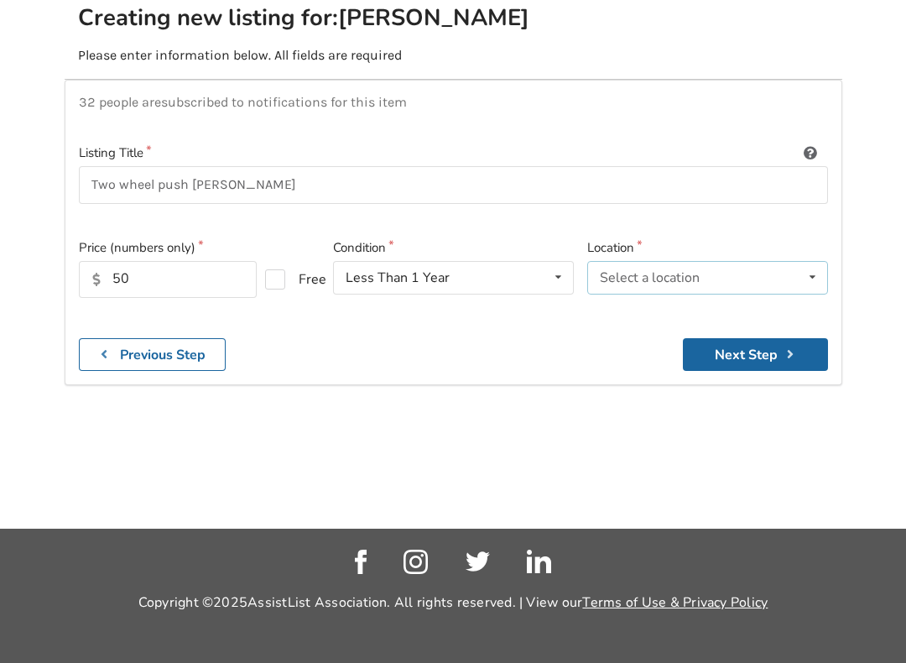
click at [814, 268] on icon at bounding box center [812, 277] width 24 height 31
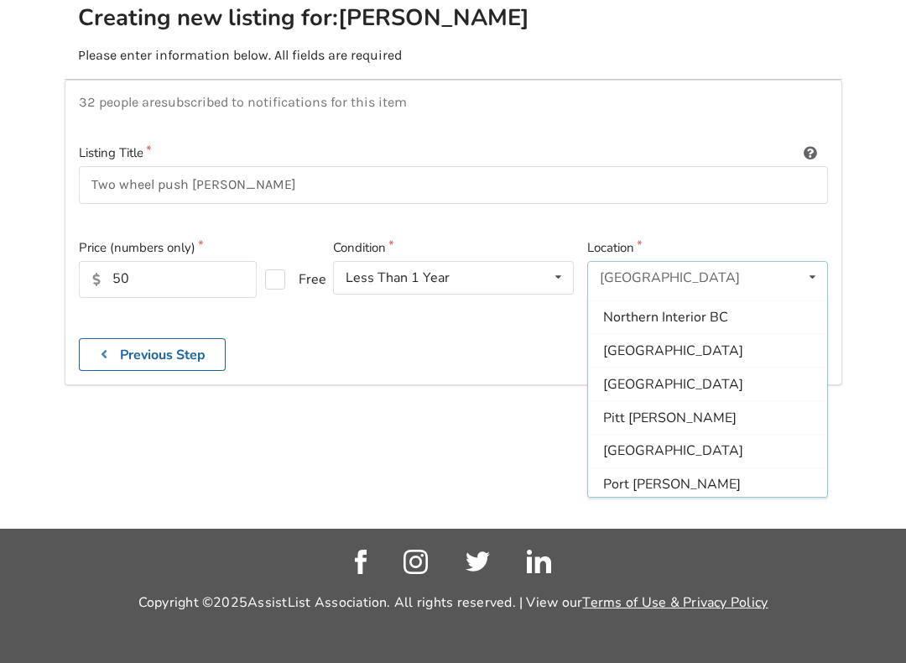
scroll to position [300, 0]
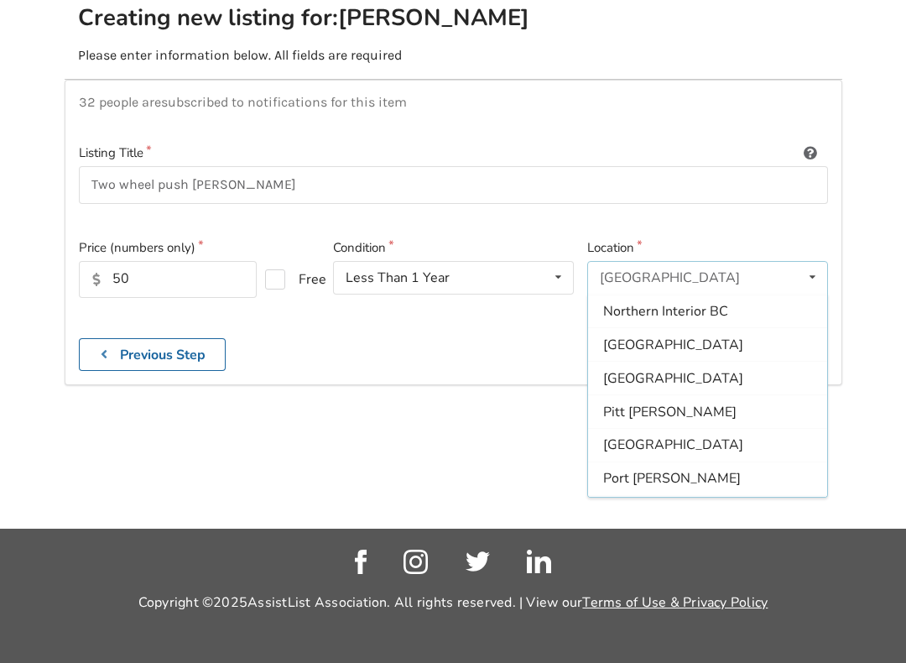
click at [642, 471] on span "Port [PERSON_NAME]" at bounding box center [672, 478] width 138 height 18
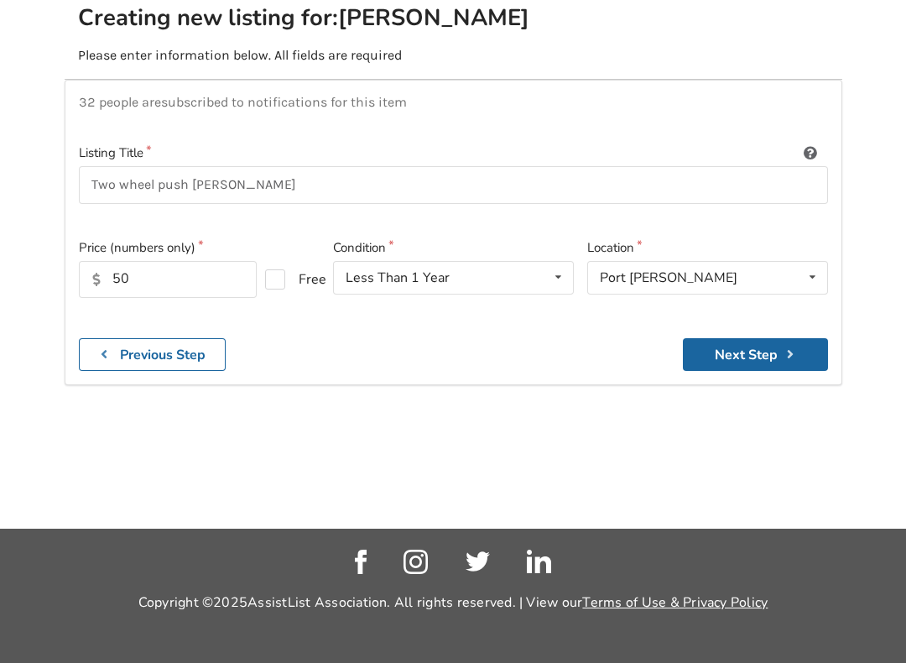
click at [757, 361] on button "Next Step" at bounding box center [755, 354] width 145 height 33
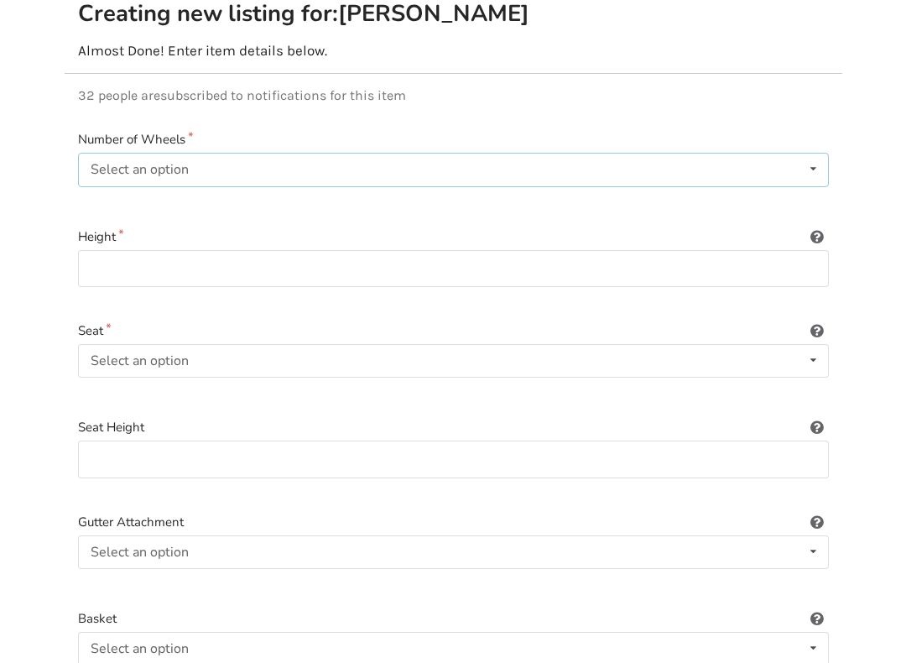
click at [818, 173] on icon at bounding box center [813, 168] width 24 height 31
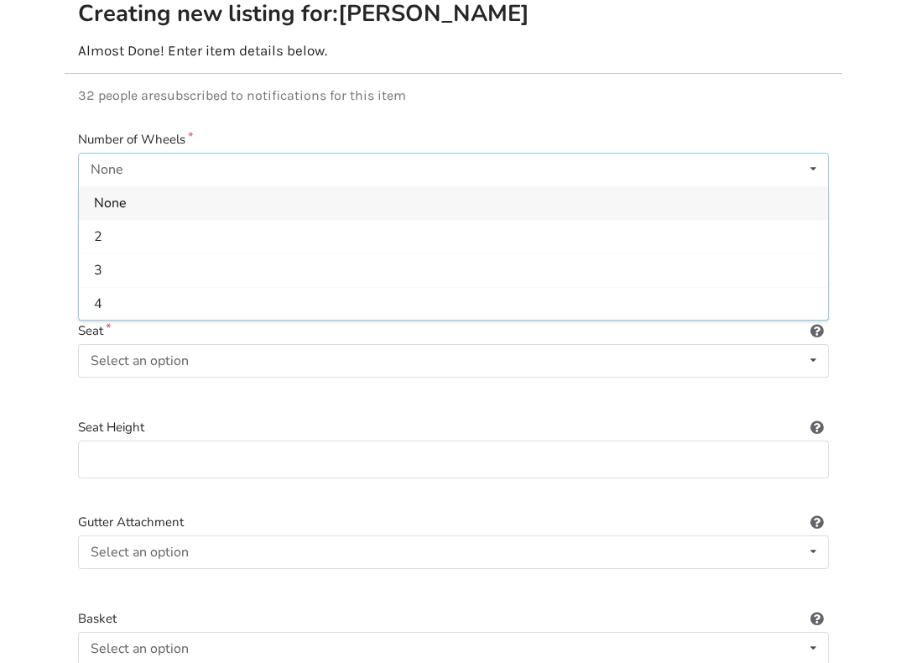
click at [104, 234] on div "2" at bounding box center [453, 237] width 749 height 34
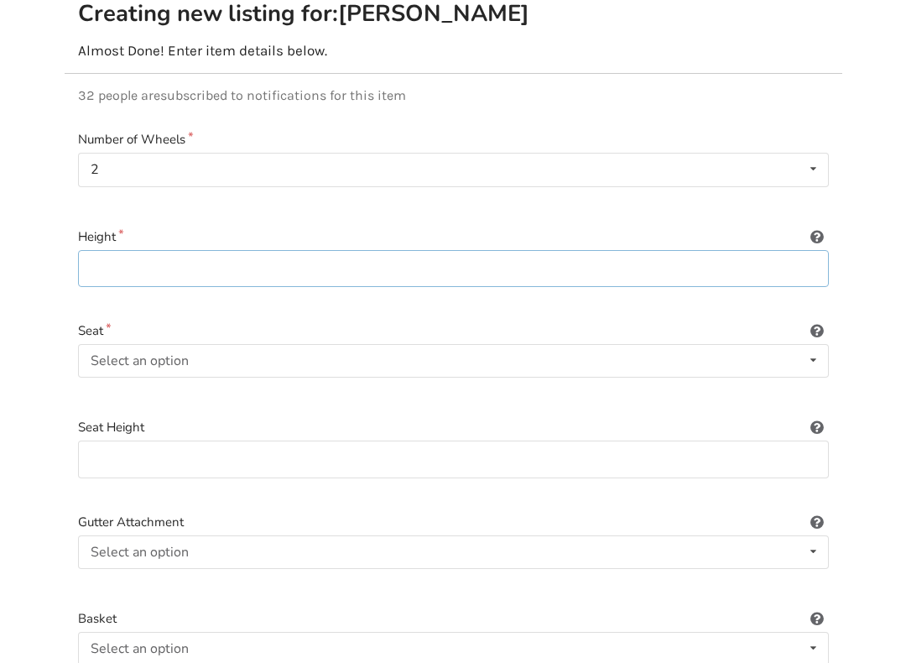
click at [111, 269] on input at bounding box center [453, 269] width 751 height 38
type input "36inches adjustable"
click at [808, 356] on icon at bounding box center [813, 360] width 24 height 31
click at [160, 427] on span "Not included" at bounding box center [132, 428] width 77 height 18
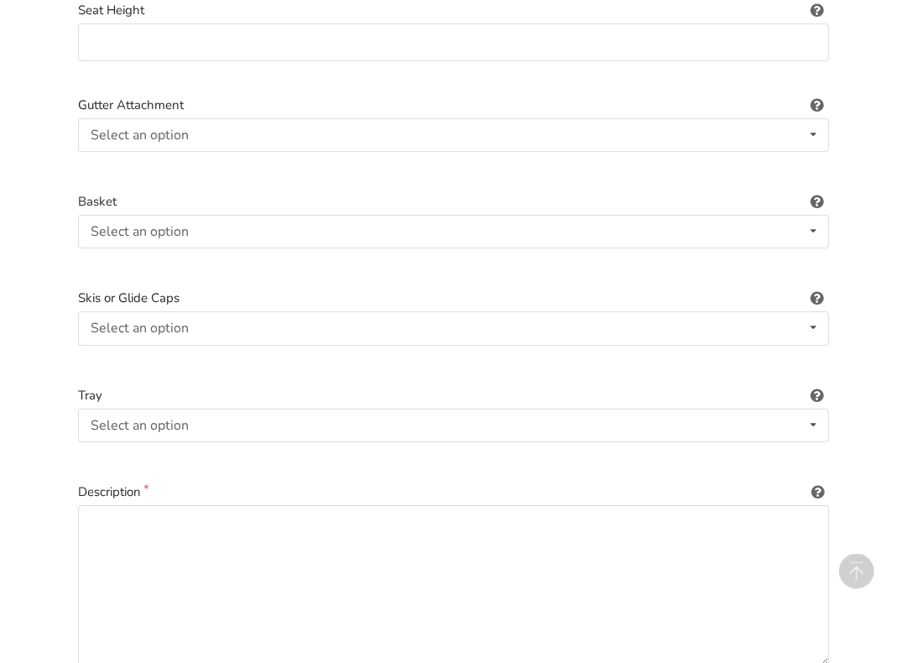
scroll to position [616, 0]
click at [805, 320] on icon at bounding box center [813, 325] width 24 height 31
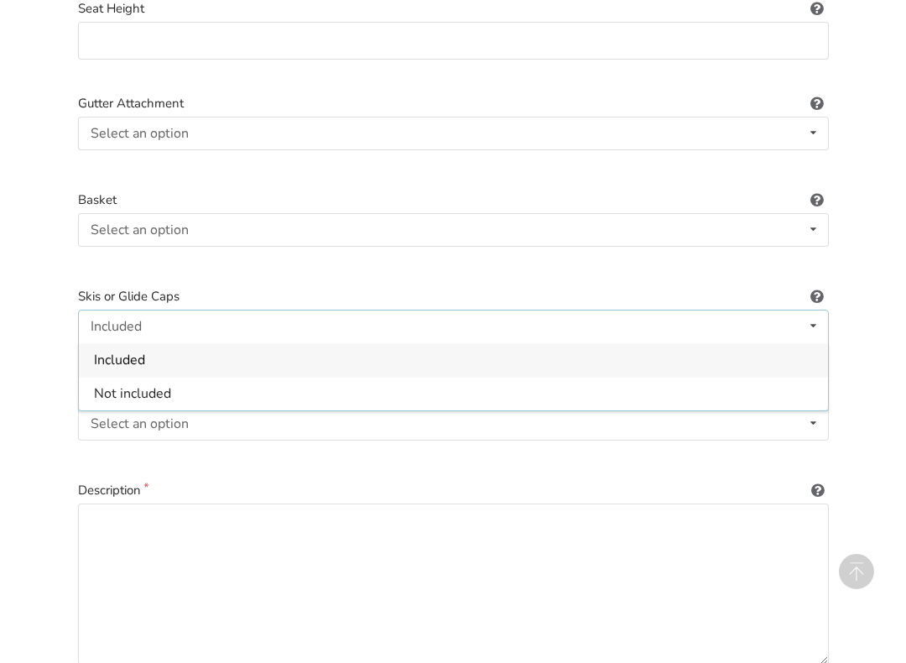
click at [148, 389] on span "Not included" at bounding box center [132, 393] width 77 height 18
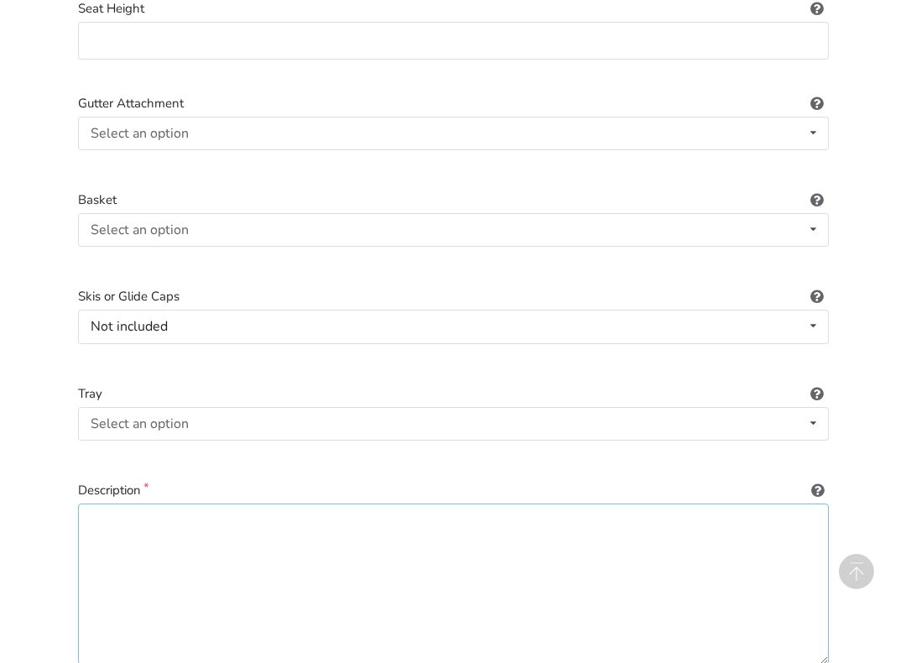
click at [121, 514] on textarea at bounding box center [453, 583] width 751 height 161
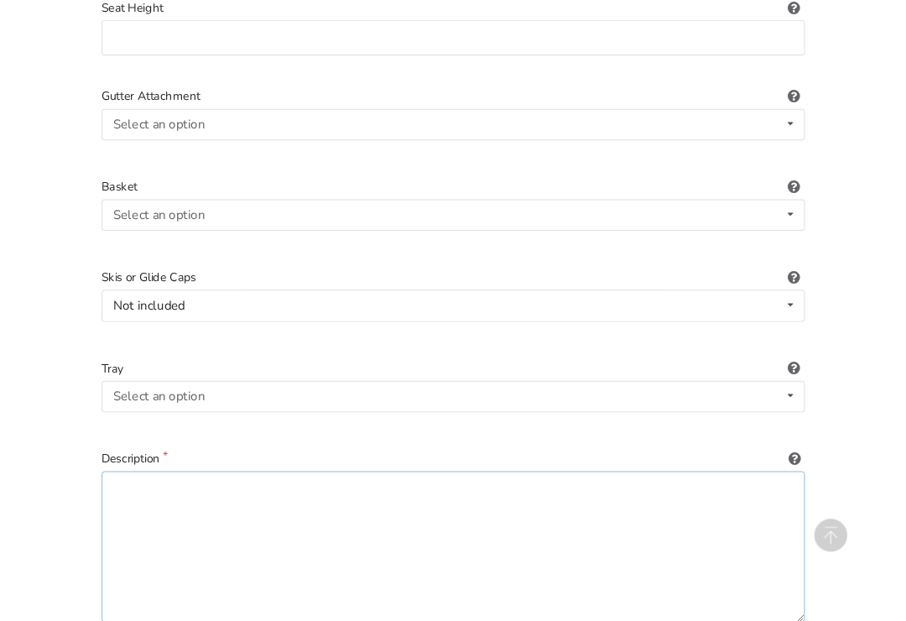
scroll to position [731, 0]
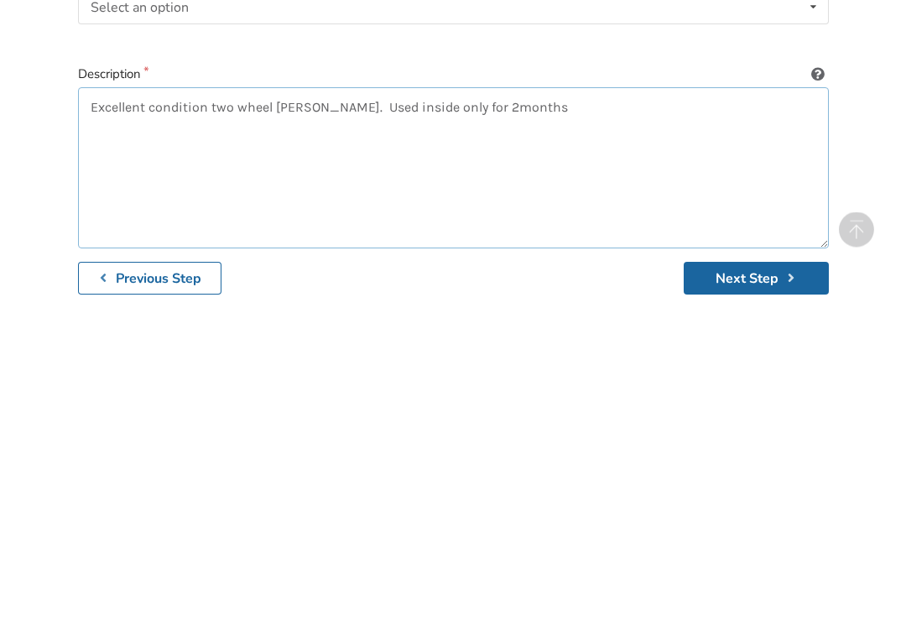
type textarea "Excellent condition two wheel walker. Used inside only for 2 months"
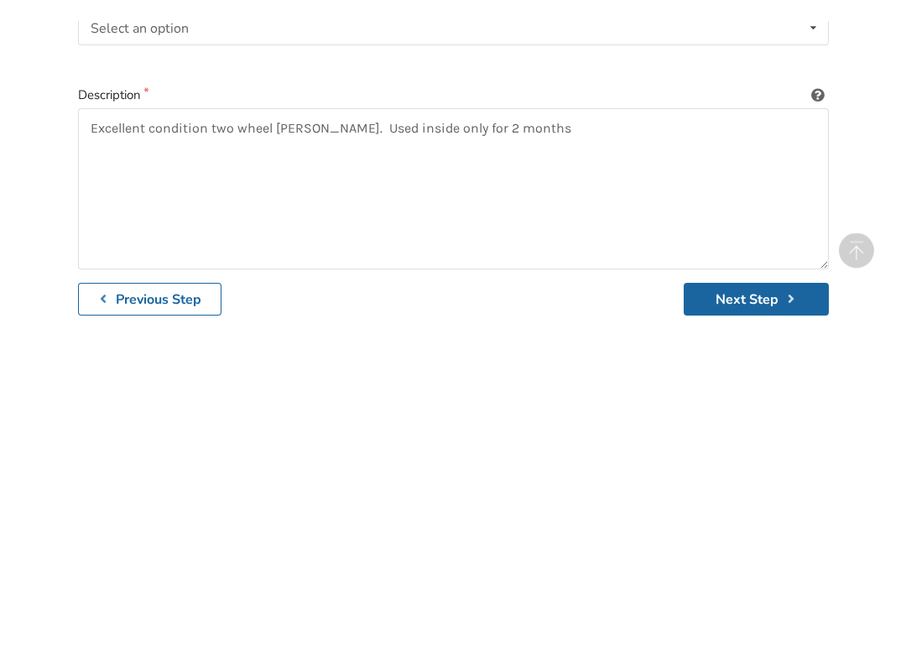
scroll to position [850, 0]
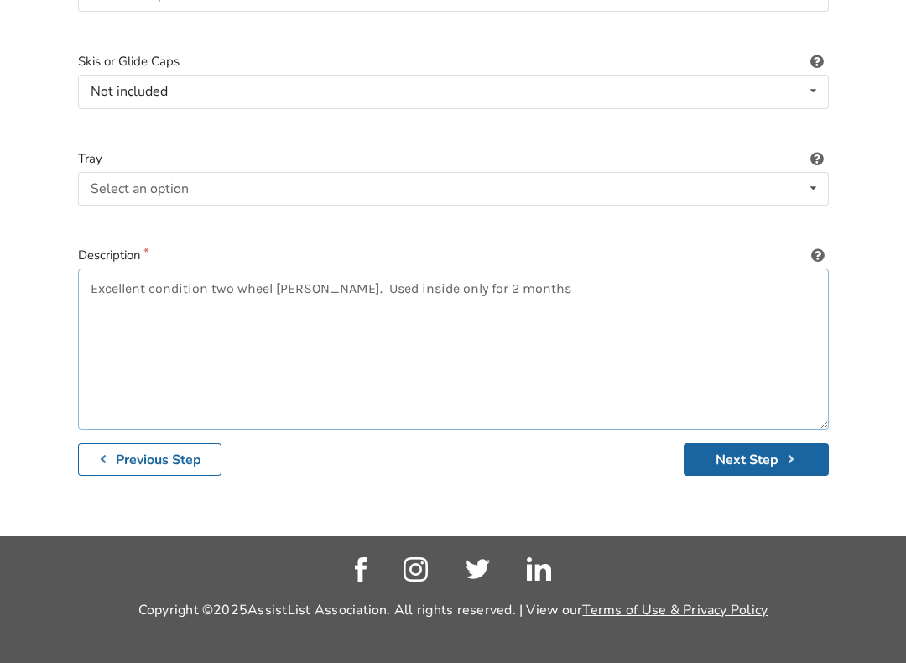
click at [522, 283] on textarea "Excellent condition two wheel walker. Used inside only for 2 months" at bounding box center [453, 348] width 751 height 161
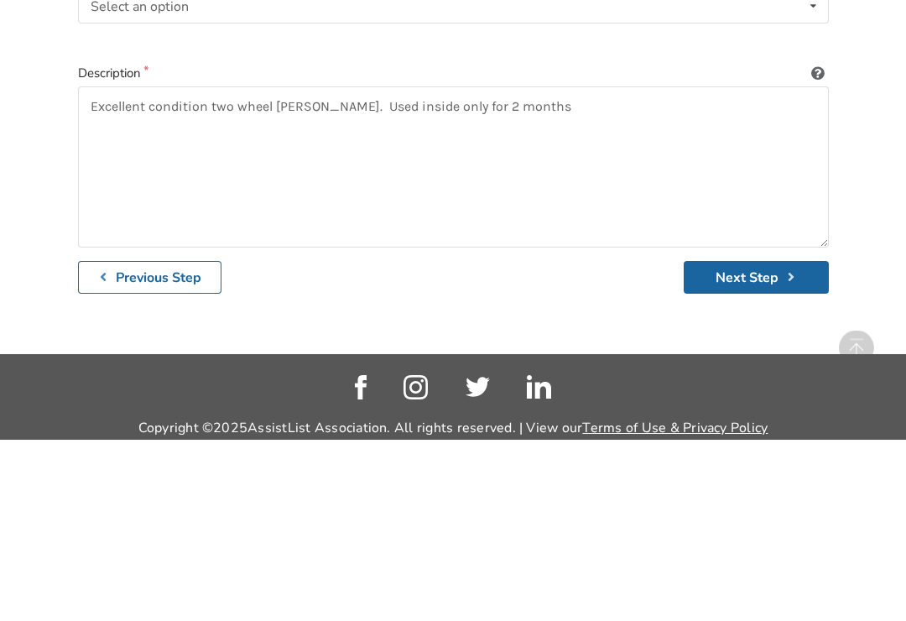
click at [747, 443] on button "Next Step" at bounding box center [756, 459] width 145 height 33
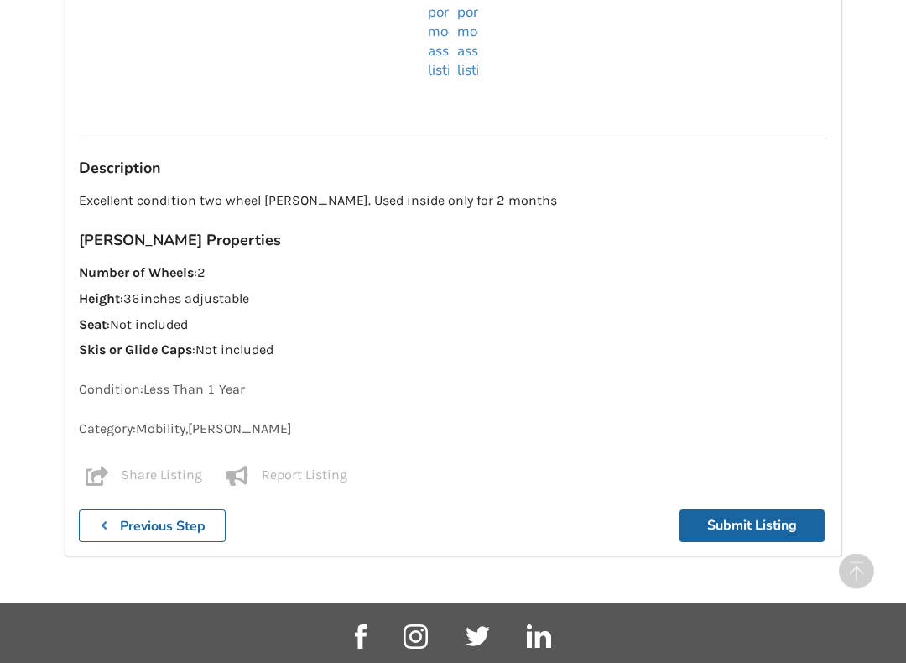
scroll to position [1344, 0]
click at [748, 517] on button "Submit Listing" at bounding box center [751, 525] width 145 height 33
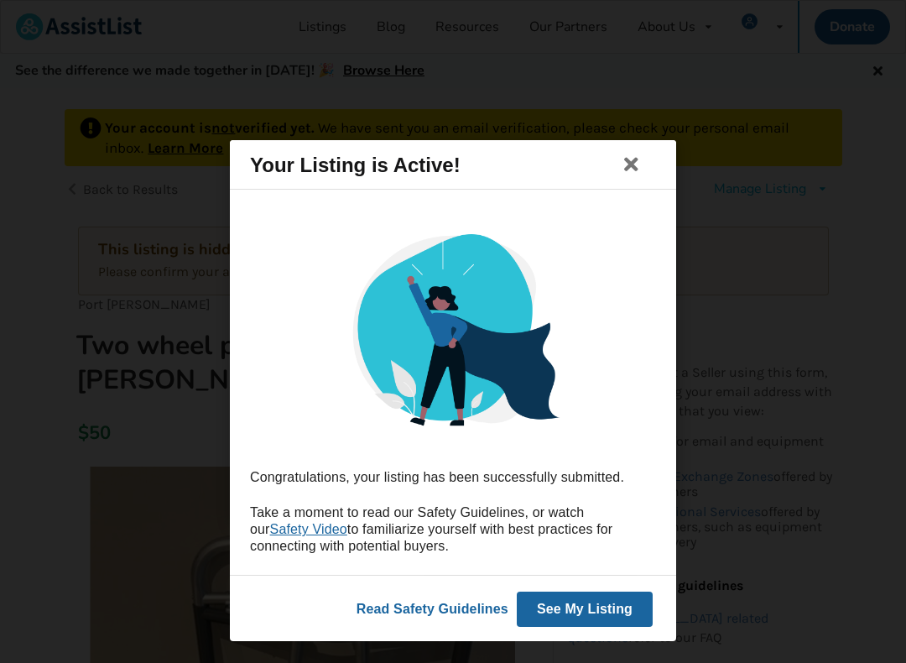
click at [598, 568] on button "See My Listing" at bounding box center [585, 608] width 136 height 35
